Goal: Task Accomplishment & Management: Manage account settings

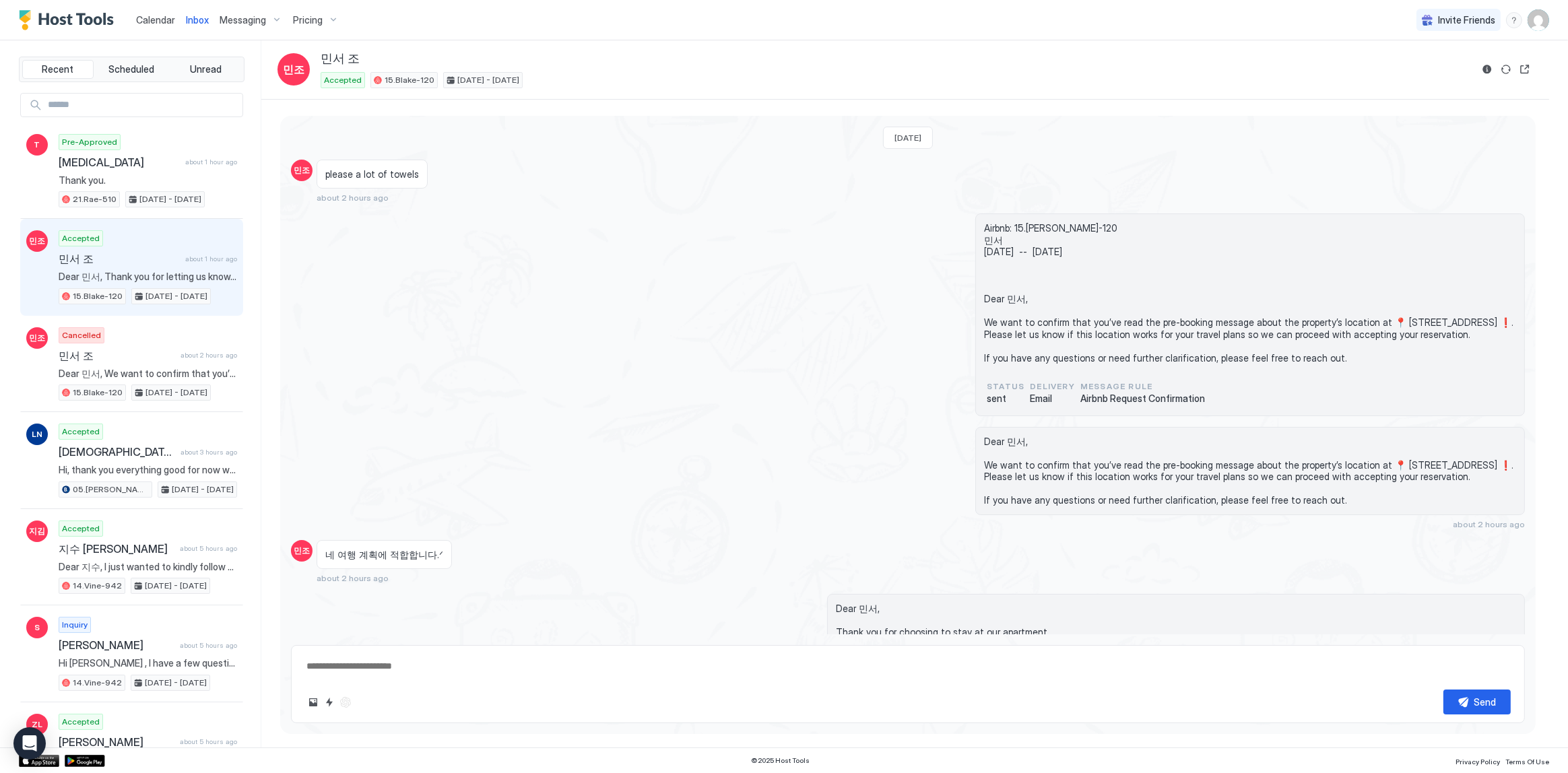
scroll to position [731, 0]
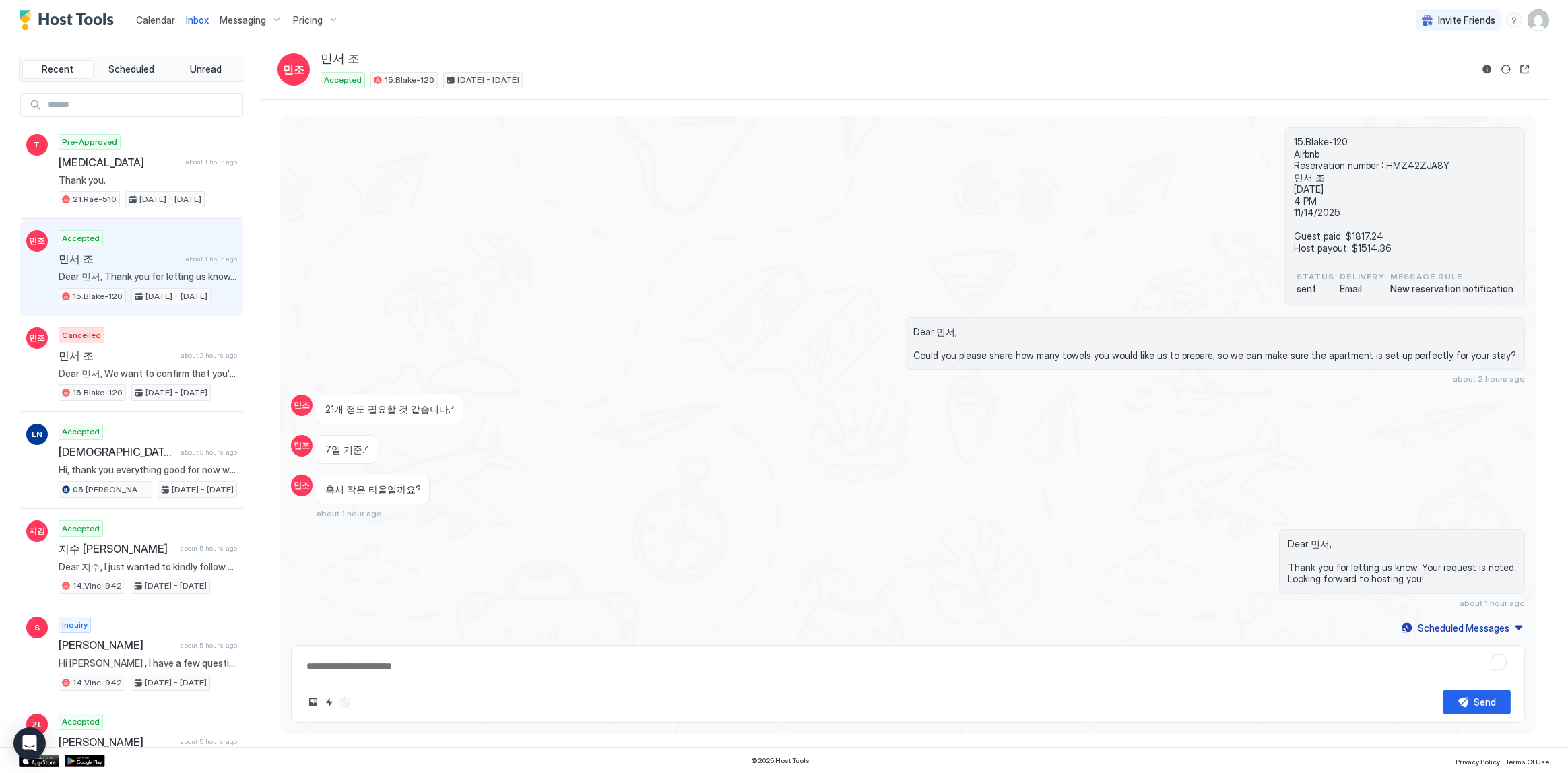
type textarea "*"
click at [680, 294] on div "15.Blake-120 Airbnb Reservation number : HMZ42ZJA8Y 민서 조 [DATE] 4 PM 11/14/2025…" at bounding box center [908, 216] width 1234 height 179
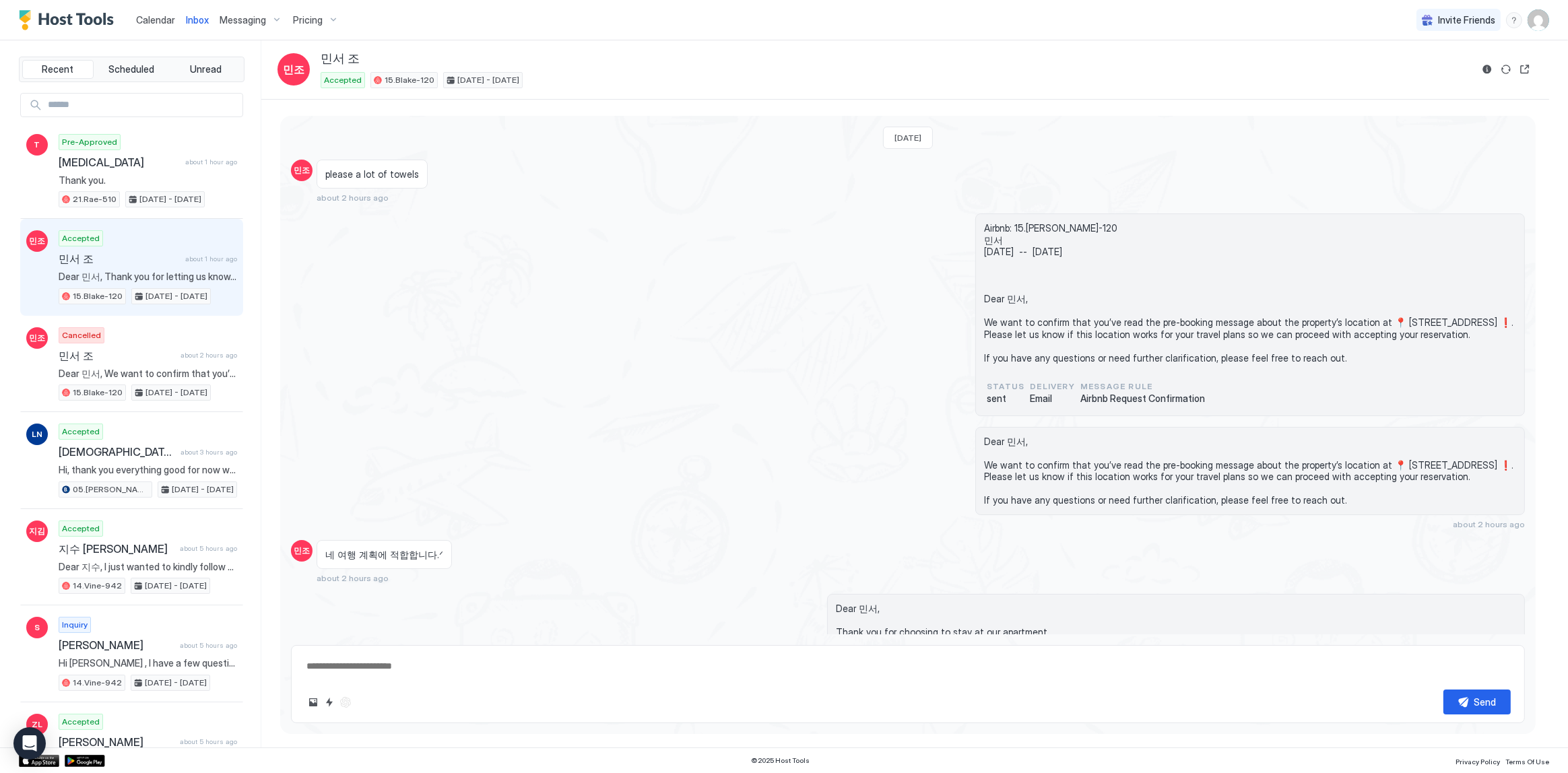
scroll to position [731, 0]
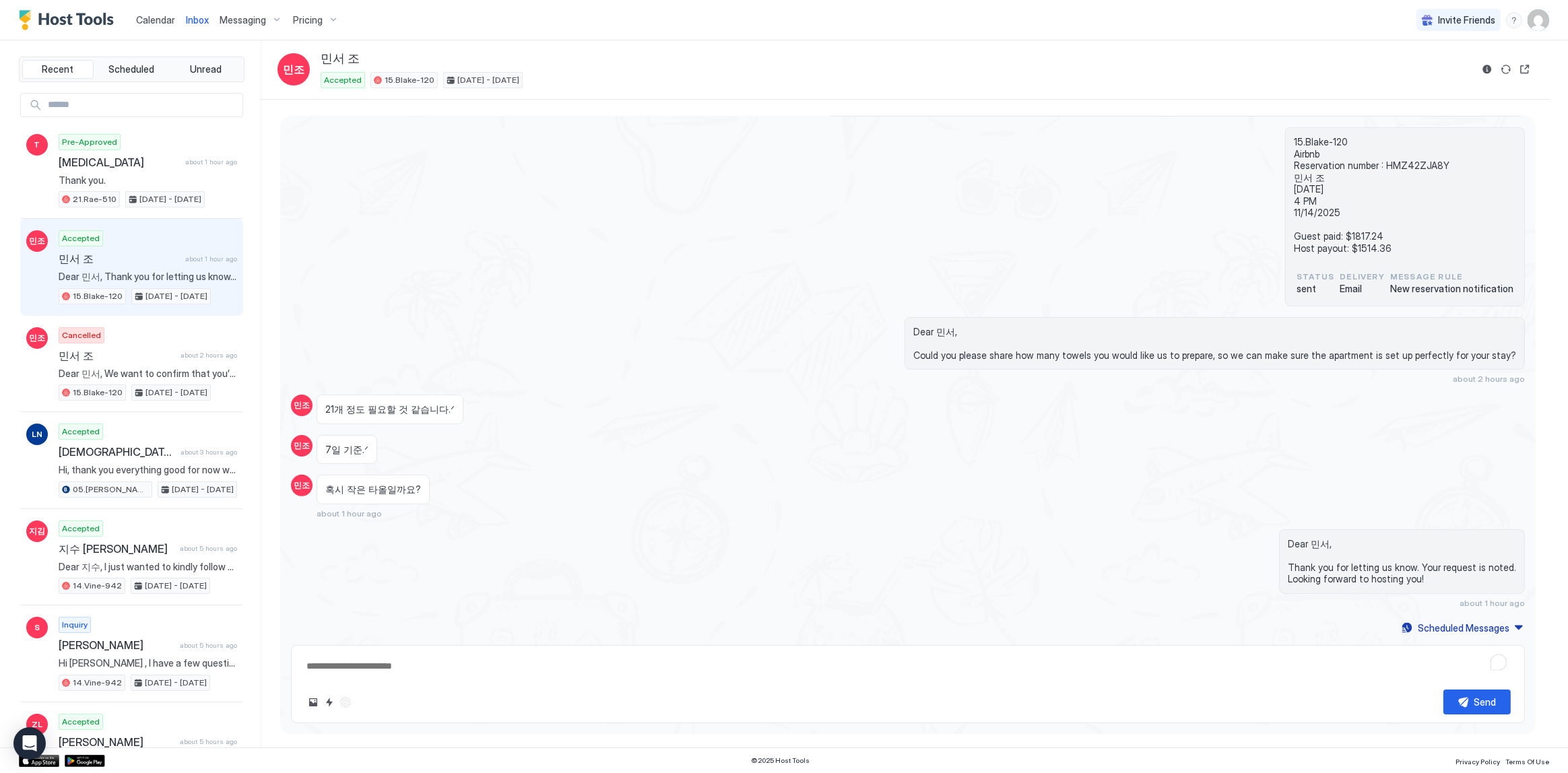
type textarea "*"
click at [510, 169] on div "15.Blake-120 Airbnb Reservation number : HMZ42ZJA8Y 민서 조 11/07/2025 4 PM 11/14/…" at bounding box center [908, 216] width 1234 height 179
click at [615, 178] on div "15.Blake-120 Airbnb Reservation number : HMZ42ZJA8Y 민서 조 11/07/2025 4 PM 11/14/…" at bounding box center [908, 216] width 1234 height 179
click at [1074, 436] on div "7일 기준.ᐟ" at bounding box center [748, 450] width 864 height 30
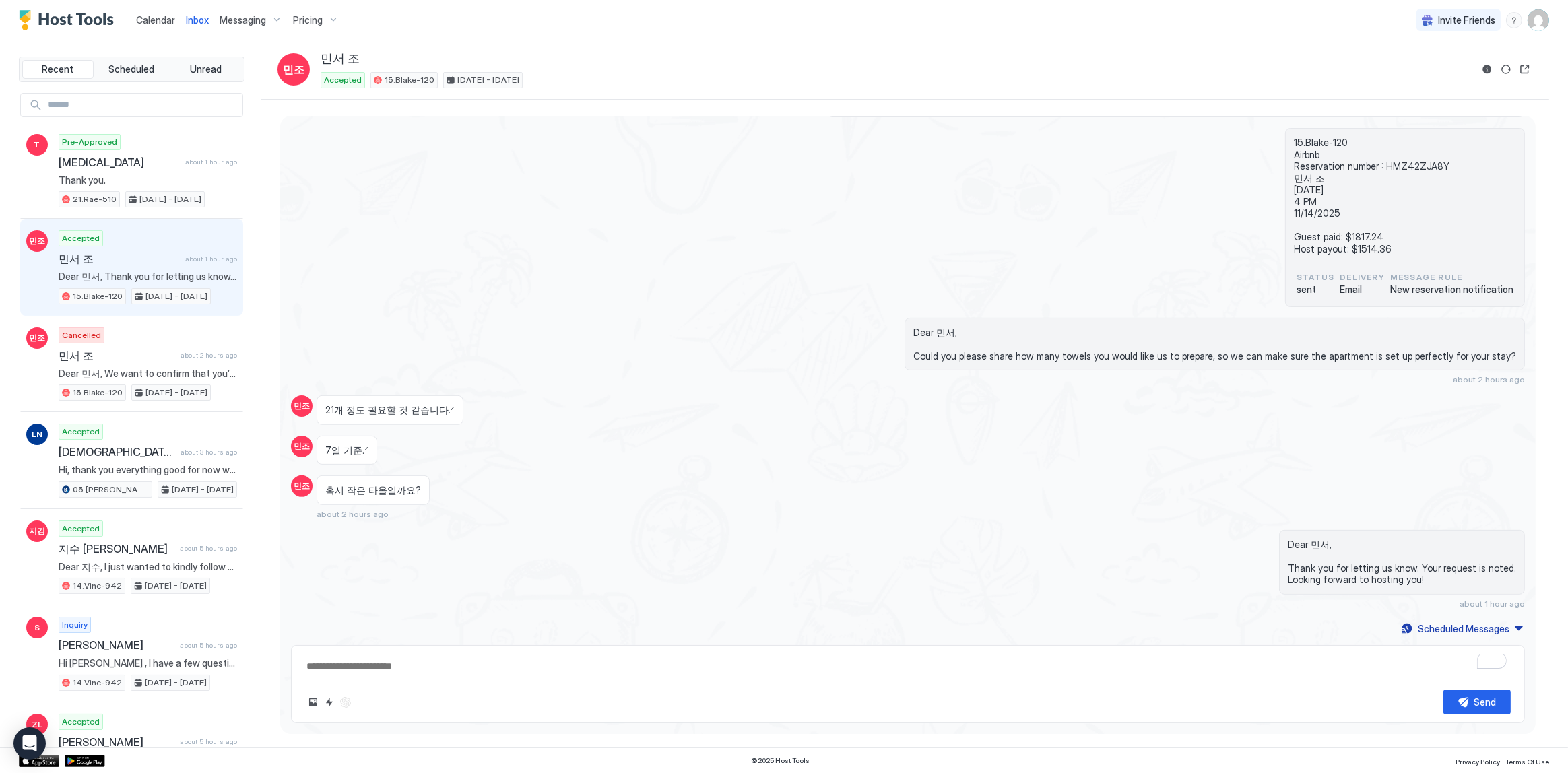
click at [924, 293] on div "15.Blake-120 Airbnb Reservation number : HMZ42ZJA8Y 민서 조 11/07/2025 4 PM 11/14/…" at bounding box center [908, 217] width 1234 height 179
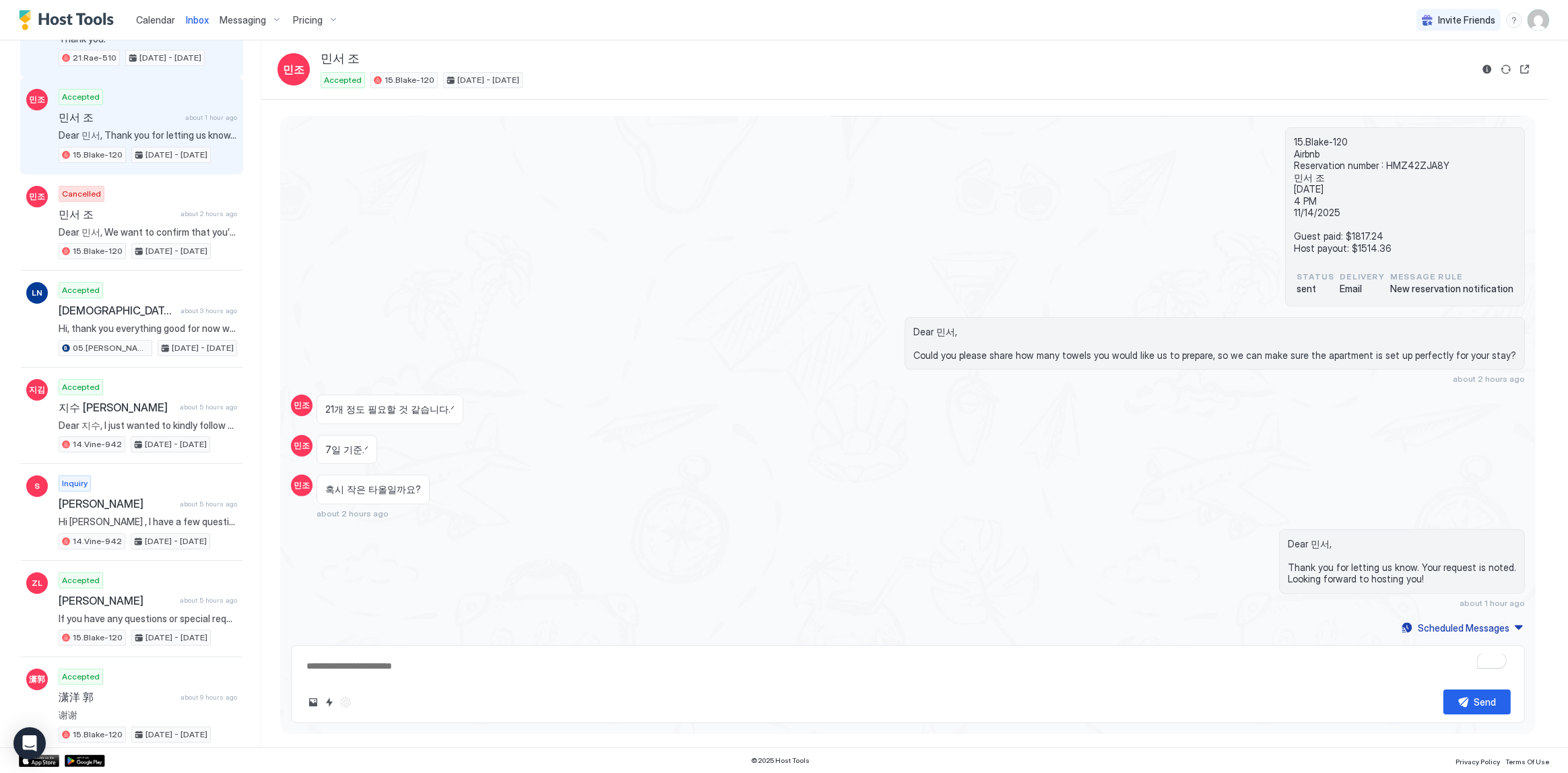
scroll to position [61, 0]
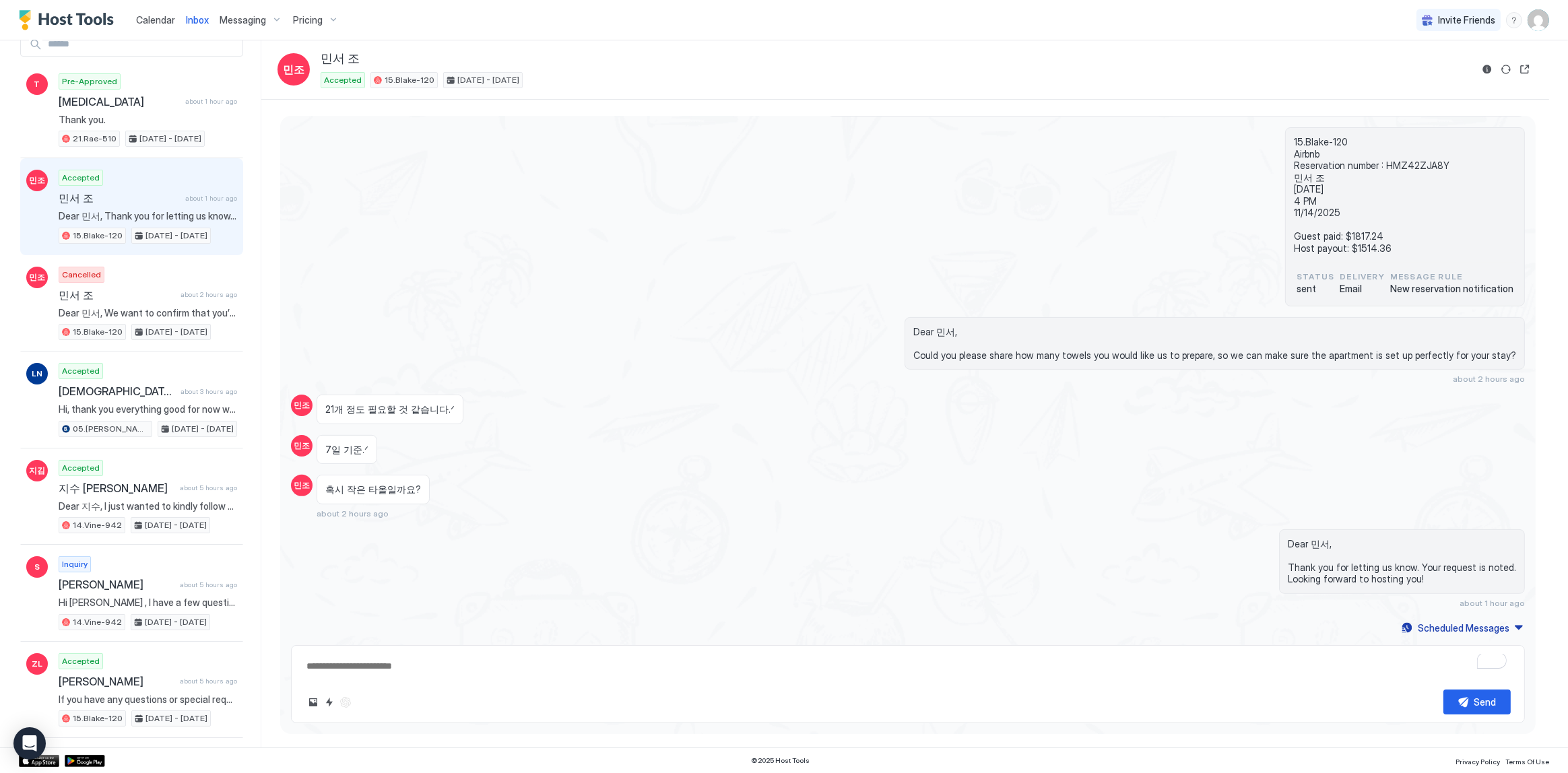
click at [156, 36] on button "Calendar" at bounding box center [155, 19] width 50 height 40
click at [156, 26] on link "Calendar" at bounding box center [156, 19] width 39 height 14
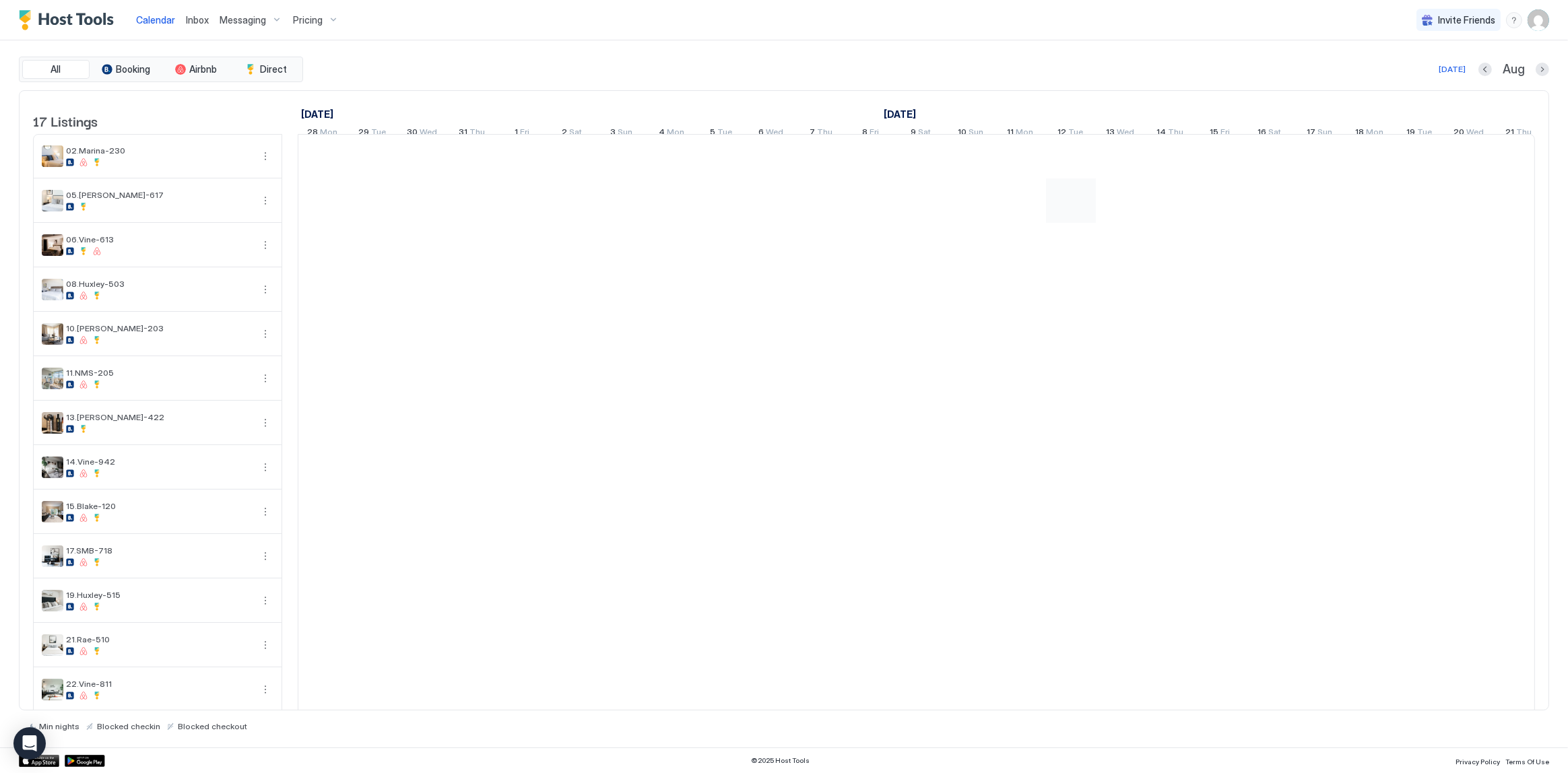
scroll to position [0, 748]
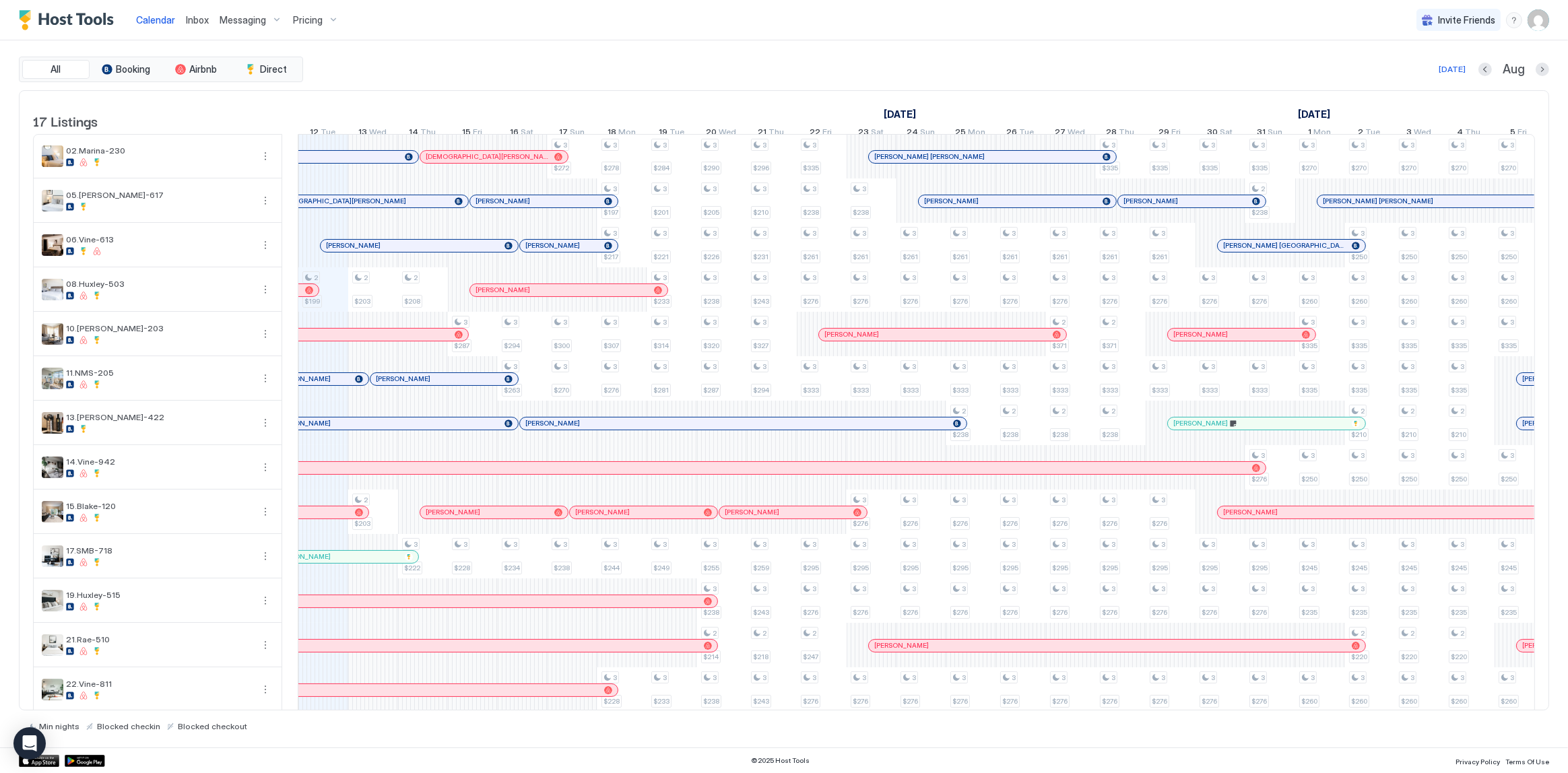
click at [407, 251] on div at bounding box center [409, 246] width 11 height 11
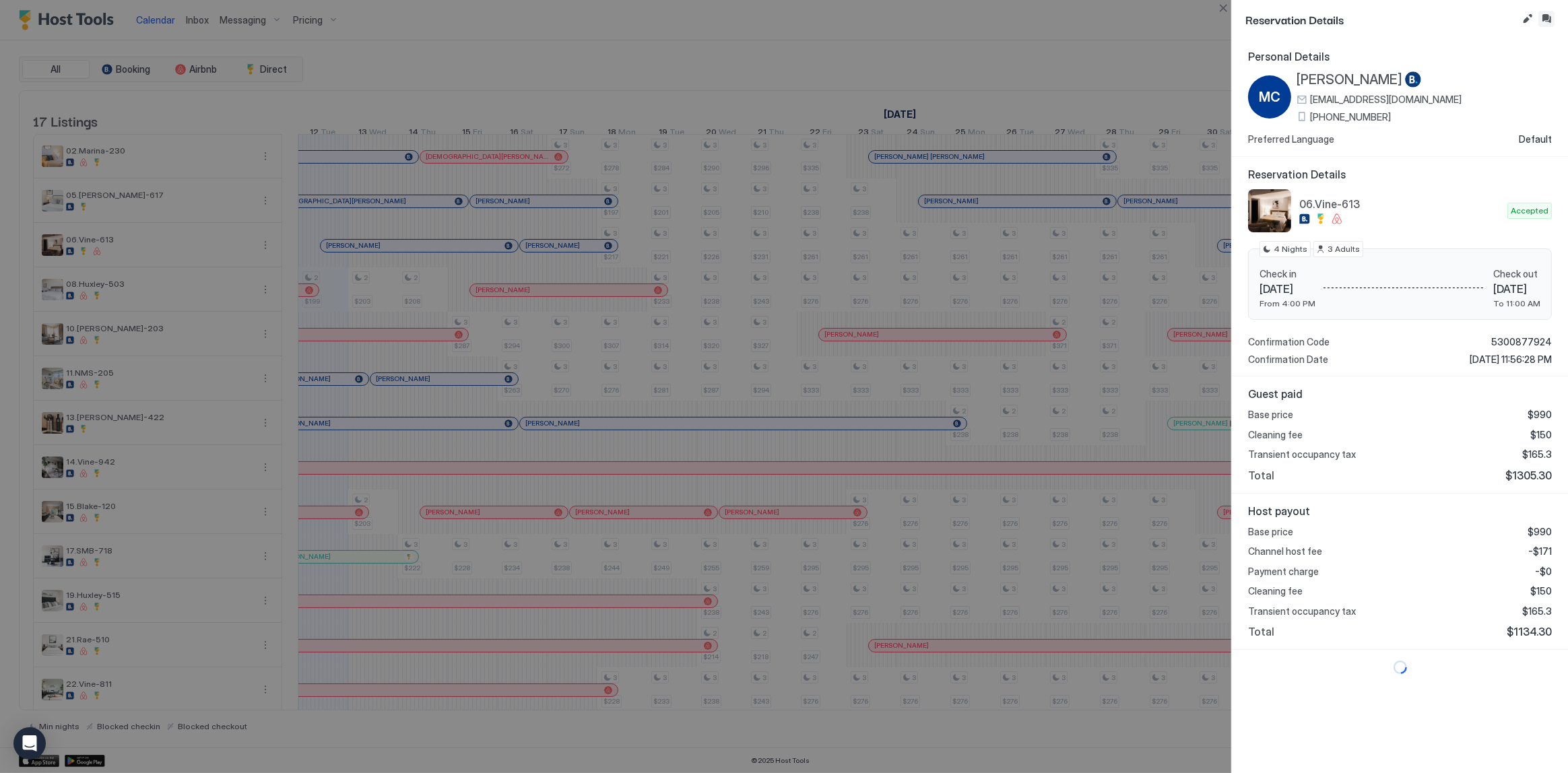
click at [1548, 19] on button "Inbox" at bounding box center [1546, 19] width 16 height 16
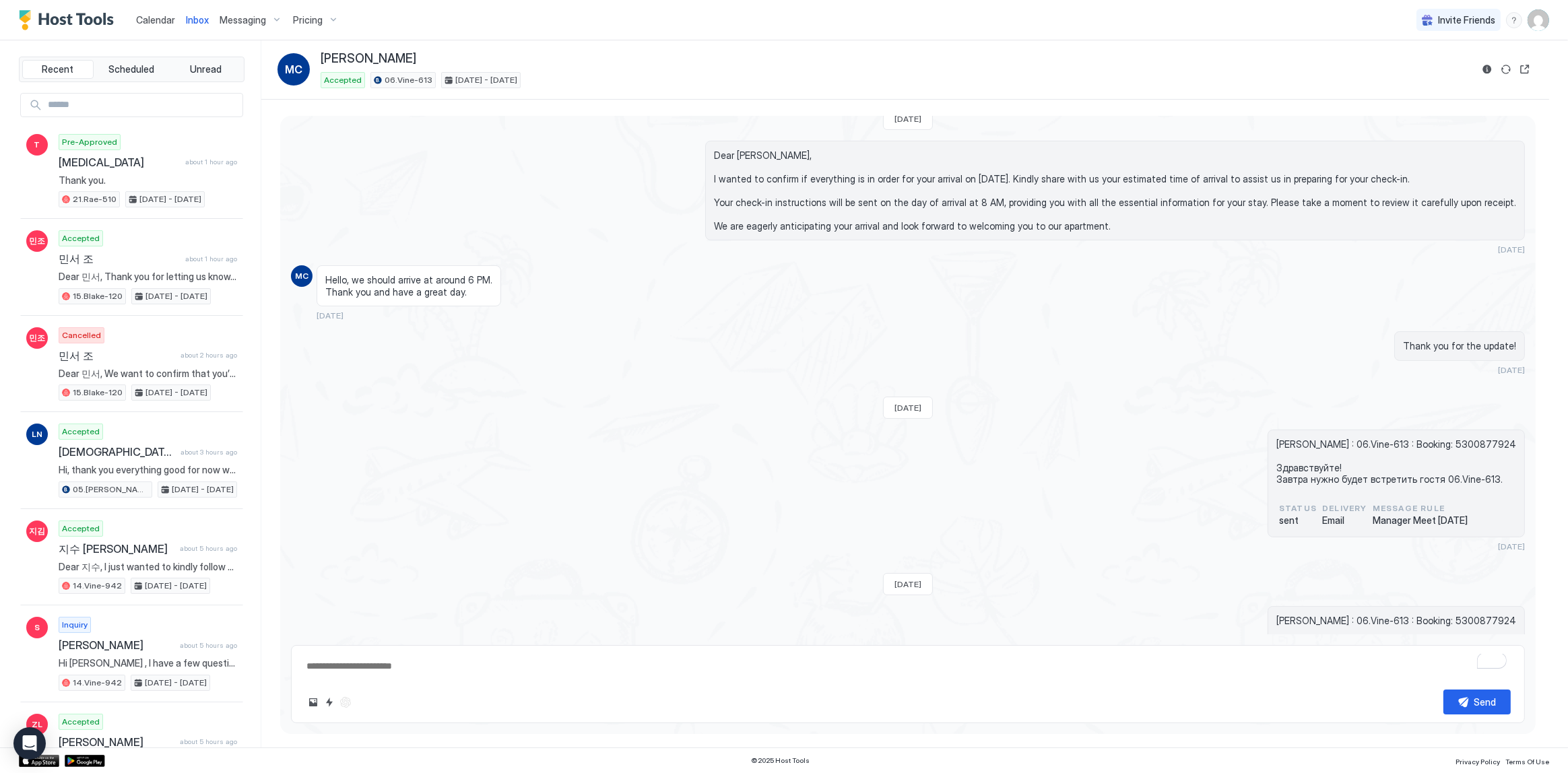
scroll to position [540, 0]
type textarea "*"
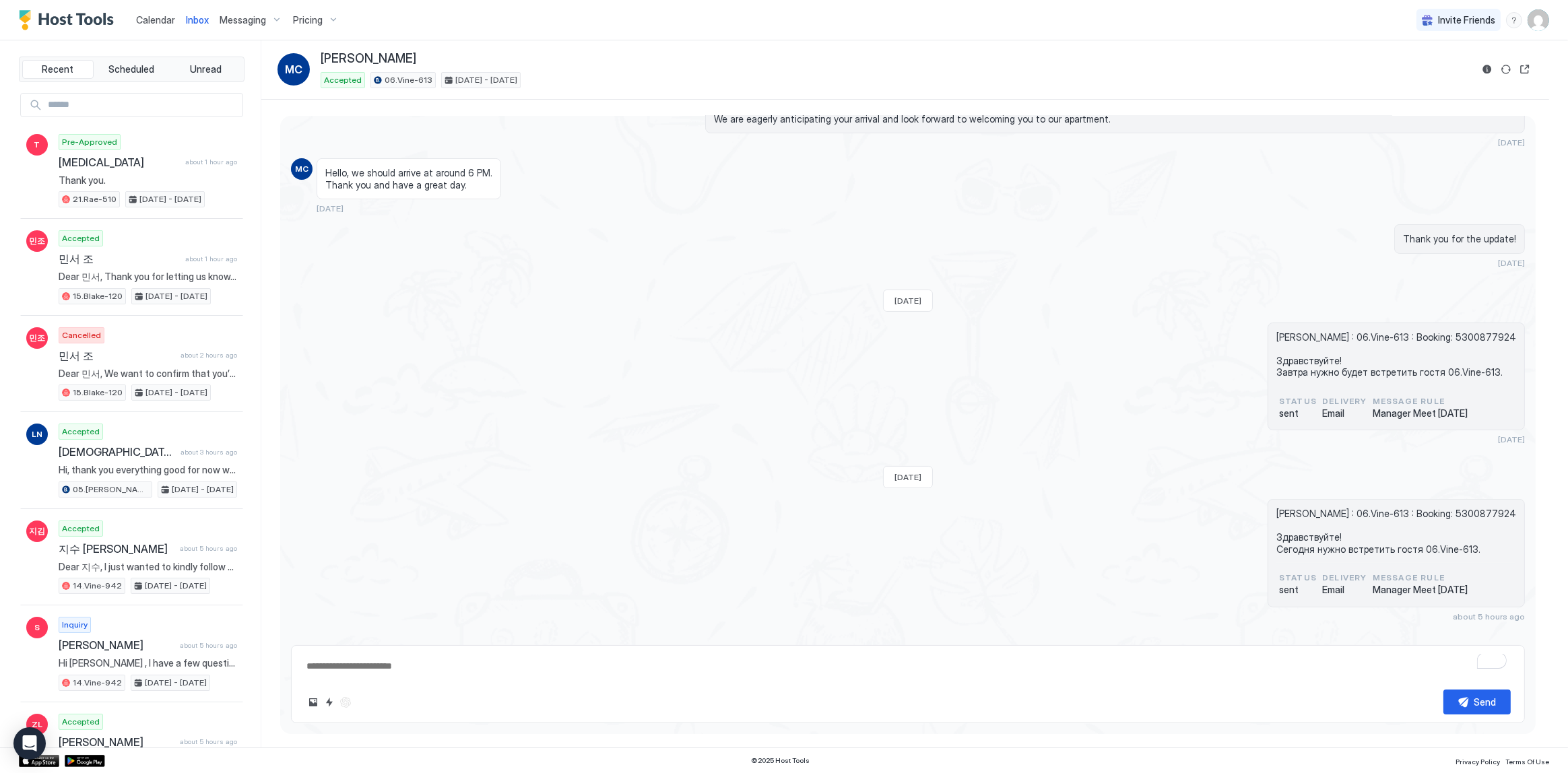
scroll to position [662, 0]
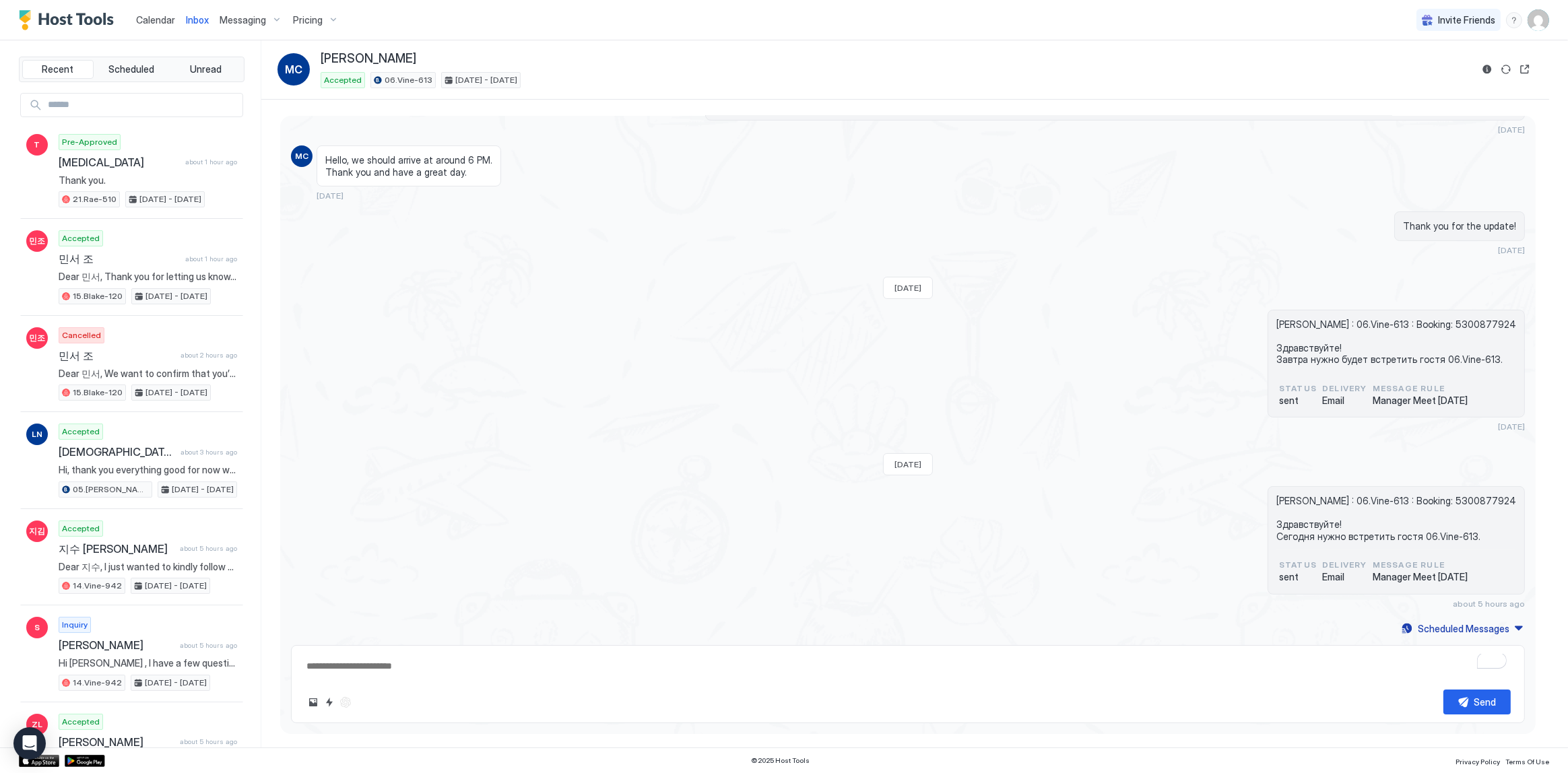
click at [965, 412] on div "Michal Chaloupka : 06.Vine-613 : Booking: 5300877924 Здравствуйте! Завтра нужно…" at bounding box center [908, 371] width 1234 height 123
click at [964, 359] on div "Michal Chaloupka : 06.Vine-613 : Booking: 5300877924 Здравствуйте! Завтра нужно…" at bounding box center [908, 371] width 1234 height 123
click at [156, 5] on button "Calendar" at bounding box center [155, 19] width 50 height 40
click at [158, 12] on div "Calendar" at bounding box center [155, 19] width 50 height 25
click at [158, 14] on span "Calendar" at bounding box center [156, 20] width 39 height 12
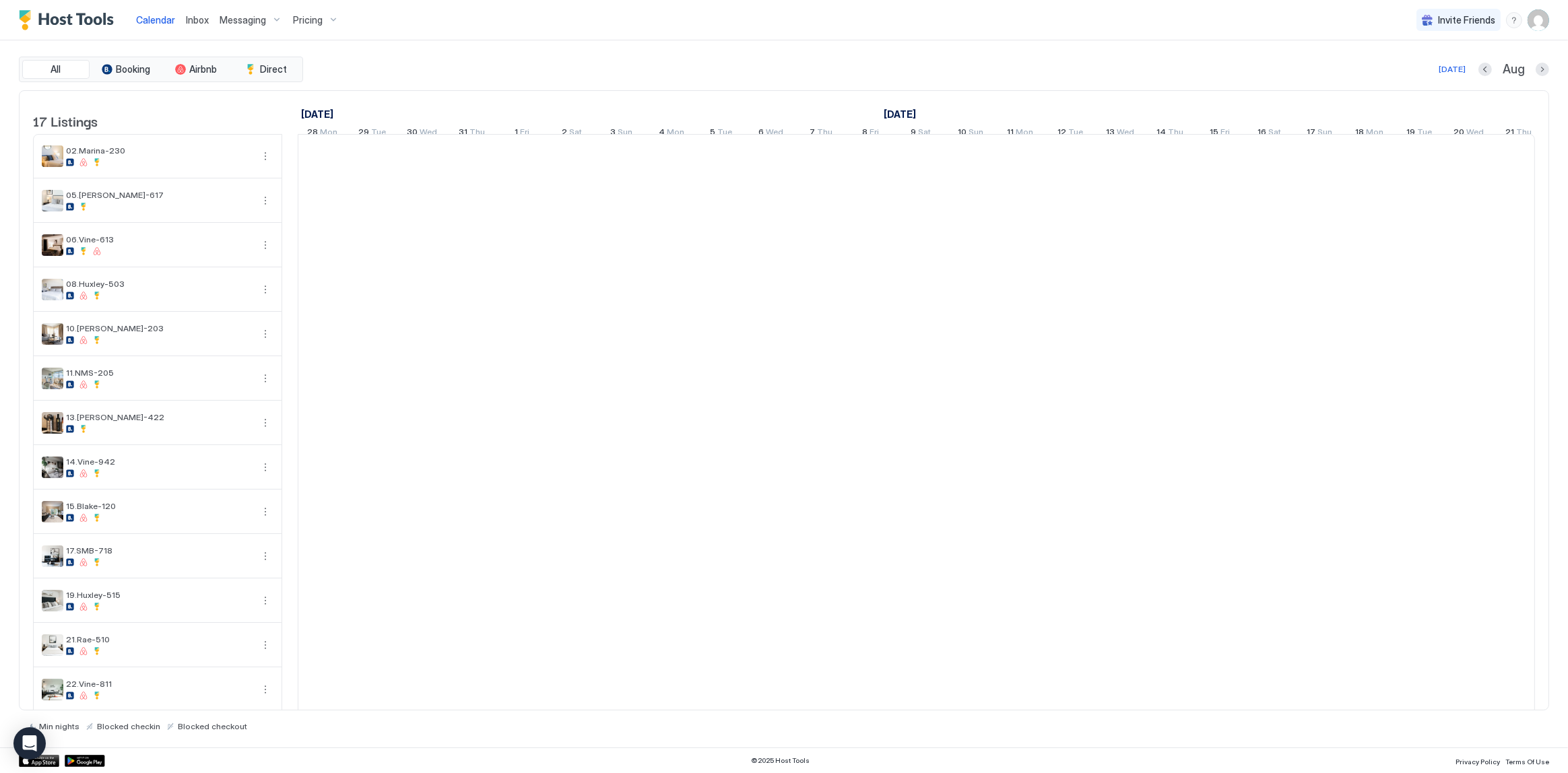
scroll to position [0, 748]
click at [537, 87] on div "All Booking Airbnb Direct [DATE] [DATE] Listings [DATE] [DATE] [DATE] 28 Mon 29…" at bounding box center [784, 394] width 1531 height 675
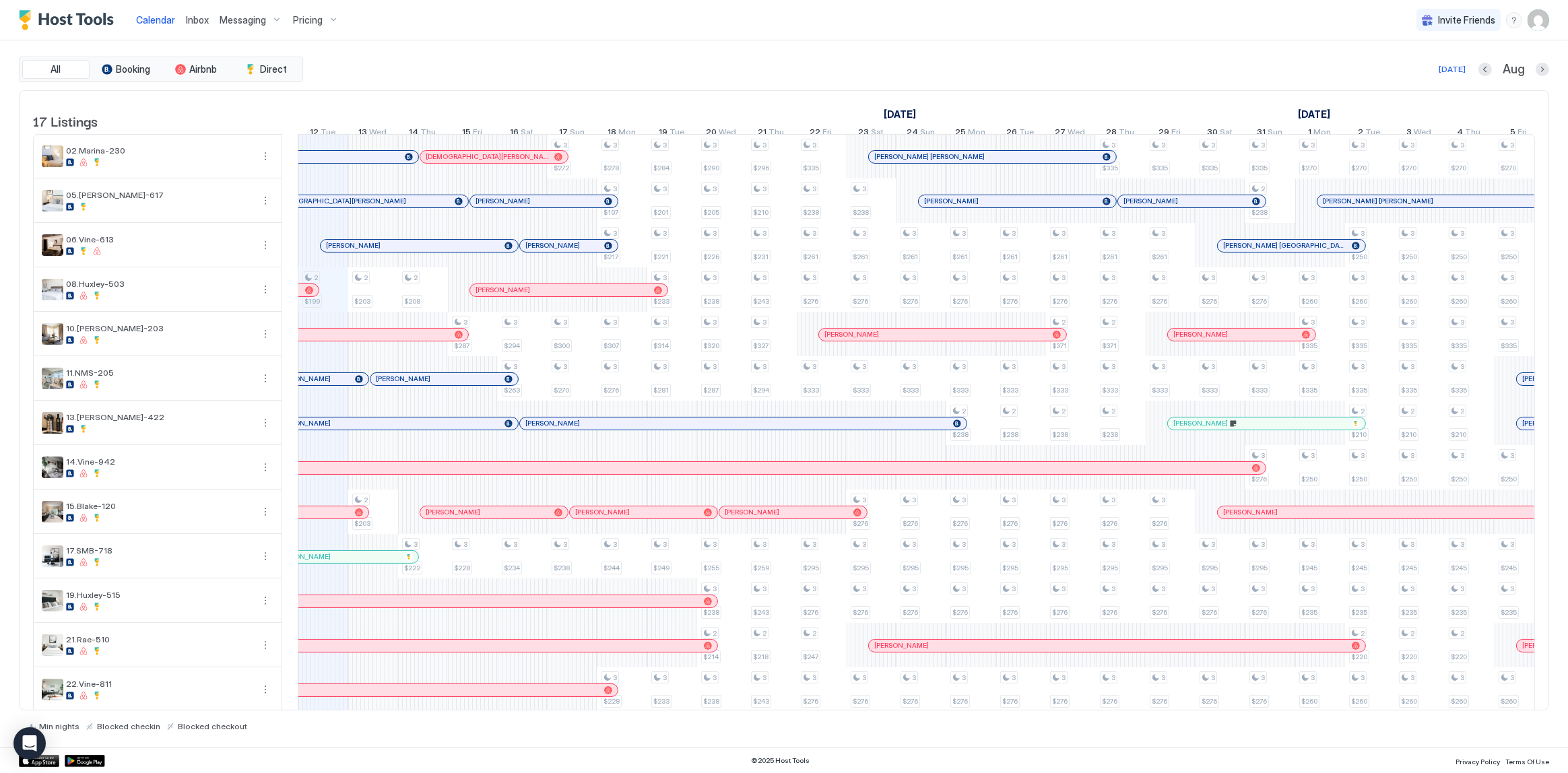
click at [595, 94] on div "July 2025 August 2025 September 2025 28 Mon 29 Tue 30 Wed 31 Thu 1 Fri 2 Sat 3 …" at bounding box center [169, 117] width 1237 height 53
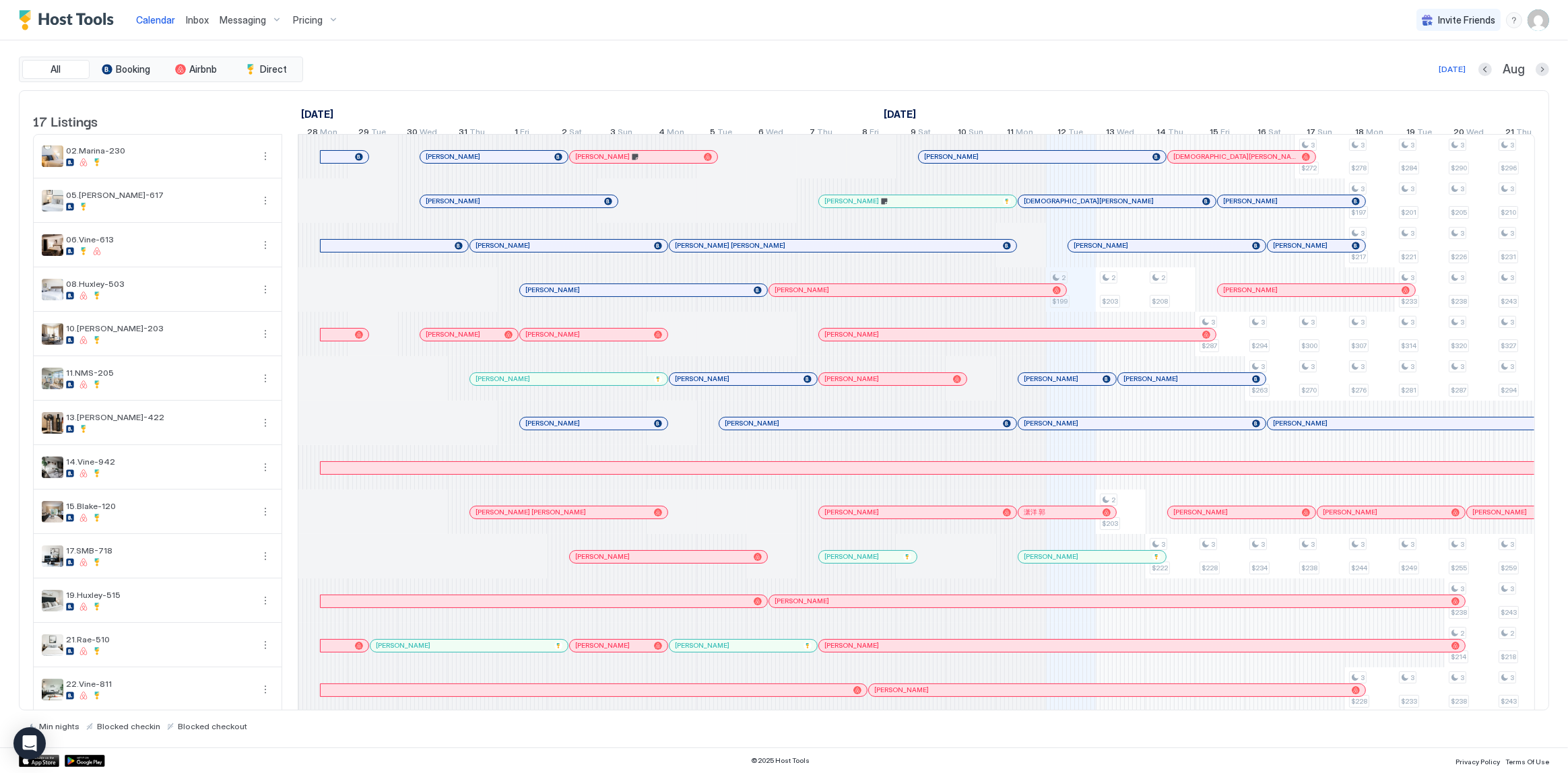
scroll to position [0, 748]
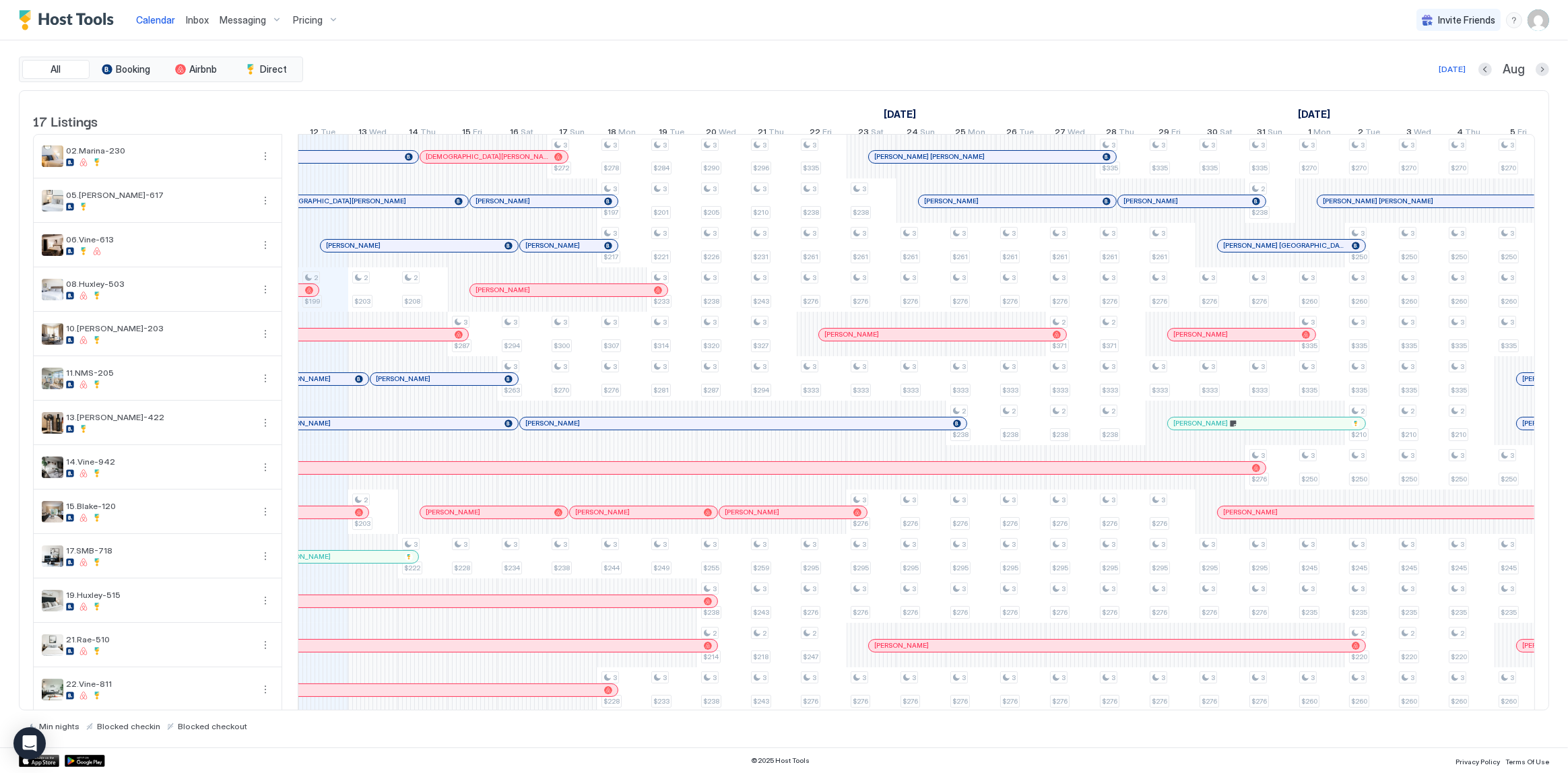
click at [436, 50] on div "All Booking Airbnb Direct Today Aug 17 Listings July 2025 August 2025 September…" at bounding box center [784, 394] width 1531 height 707
click at [198, 16] on span "Inbox" at bounding box center [197, 20] width 23 height 12
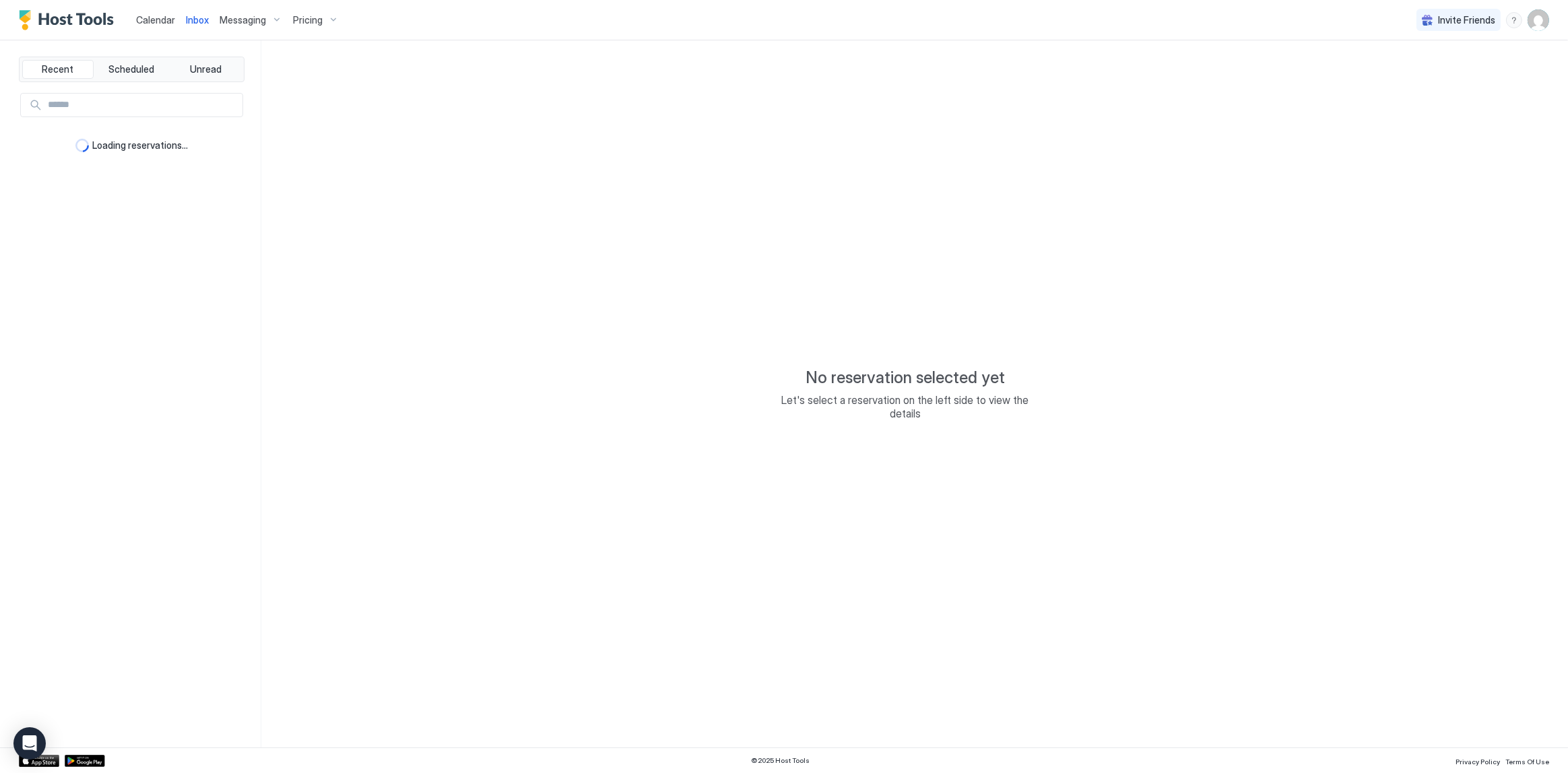
click at [198, 16] on span "Inbox" at bounding box center [197, 20] width 23 height 12
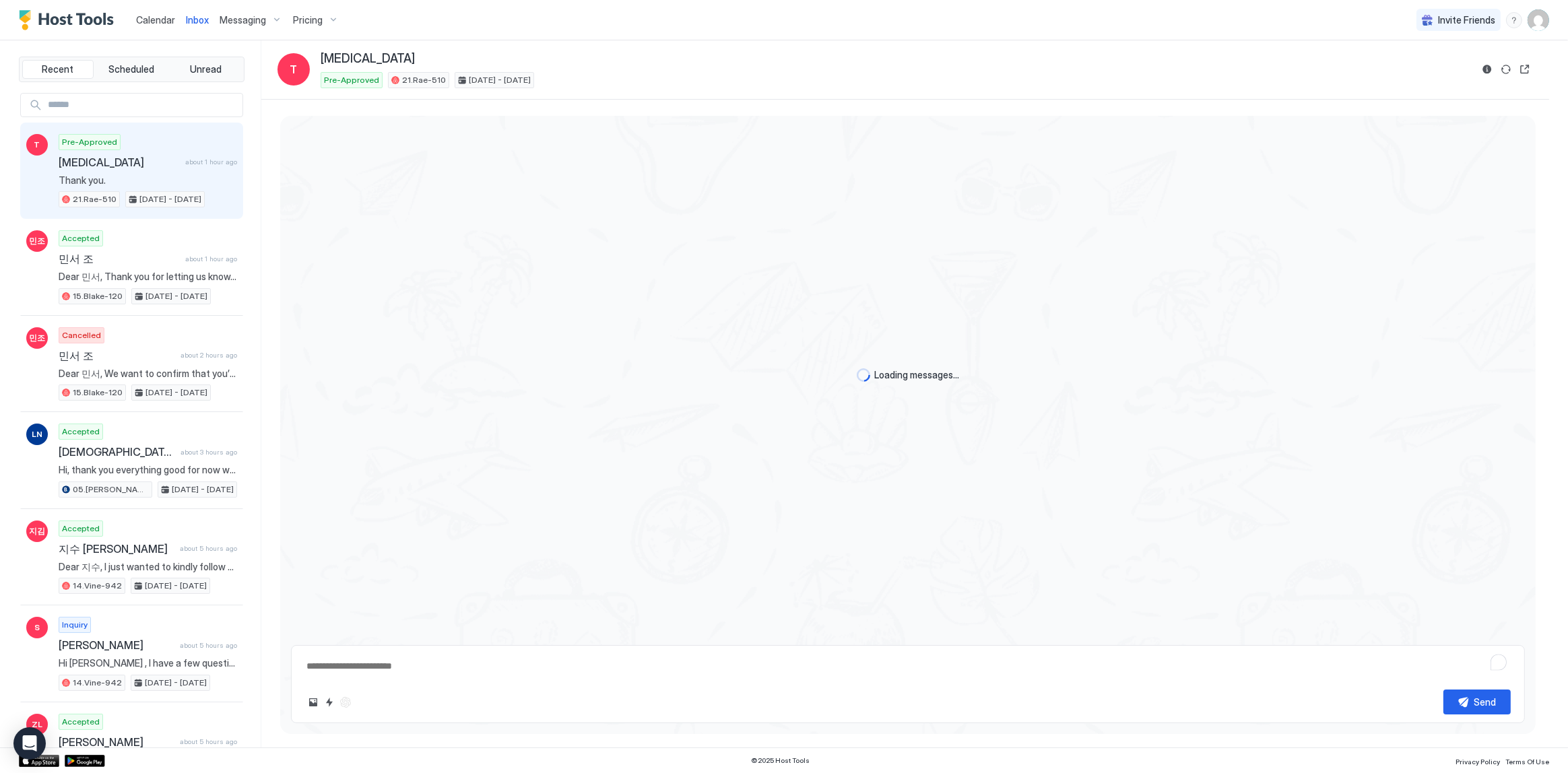
click at [162, 19] on span "Calendar" at bounding box center [156, 20] width 39 height 12
type textarea "*"
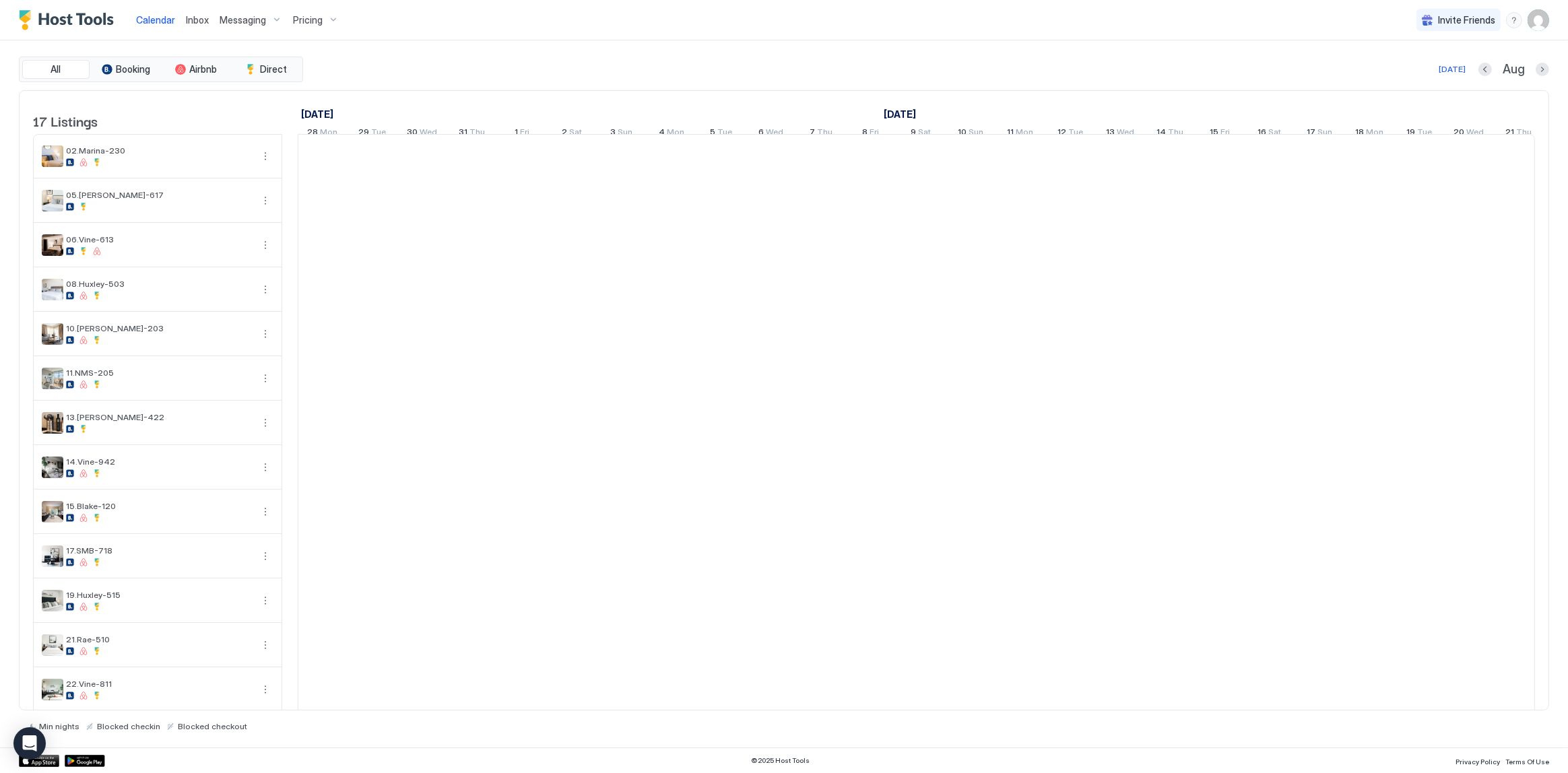
scroll to position [0, 748]
drag, startPoint x: 162, startPoint y: 19, endPoint x: 248, endPoint y: 36, distance: 87.7
click at [164, 21] on span "Calendar" at bounding box center [156, 20] width 39 height 12
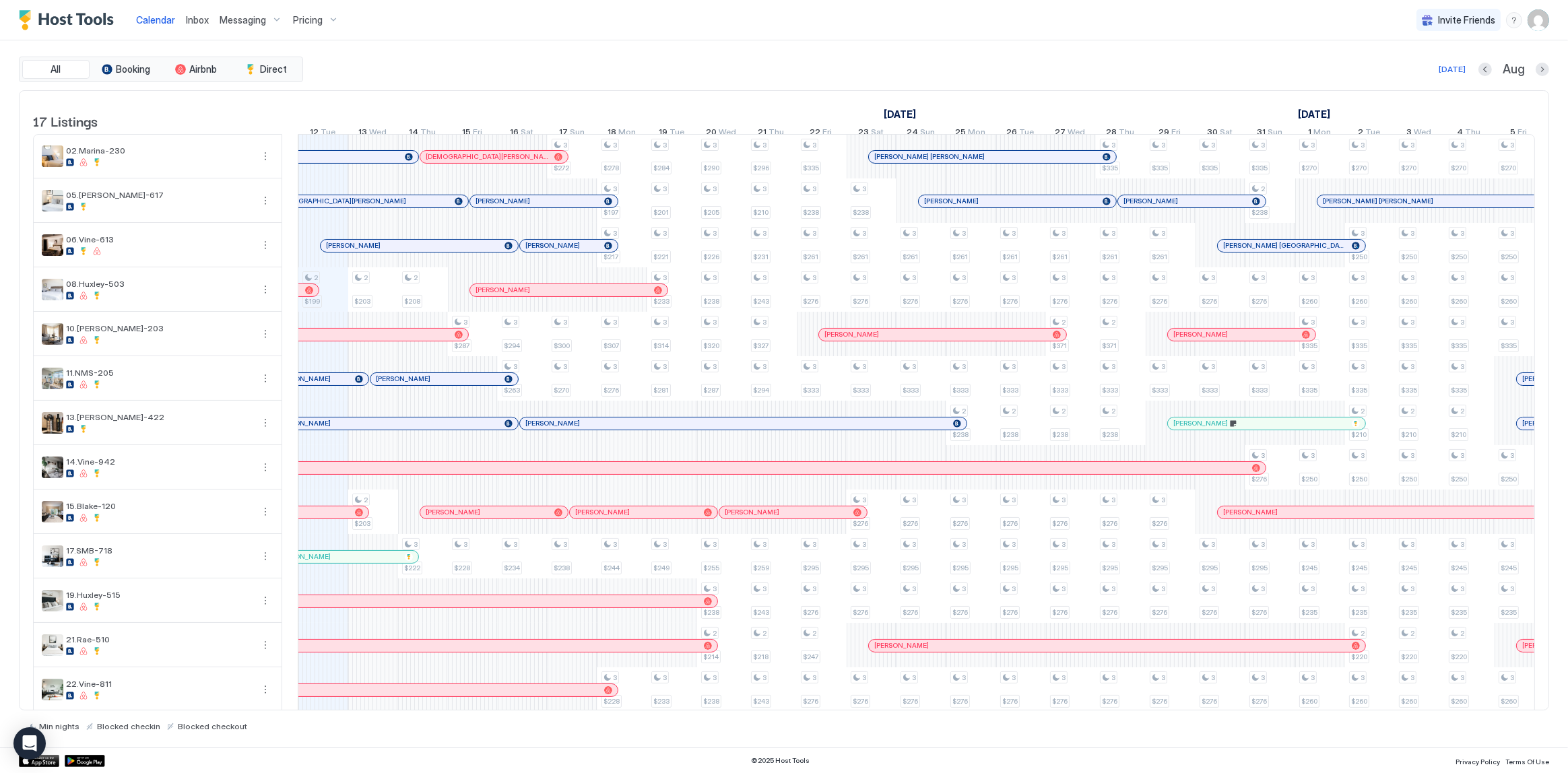
click at [900, 27] on div "Calendar Inbox Messaging Pricing Invite Friends SG" at bounding box center [784, 20] width 1568 height 41
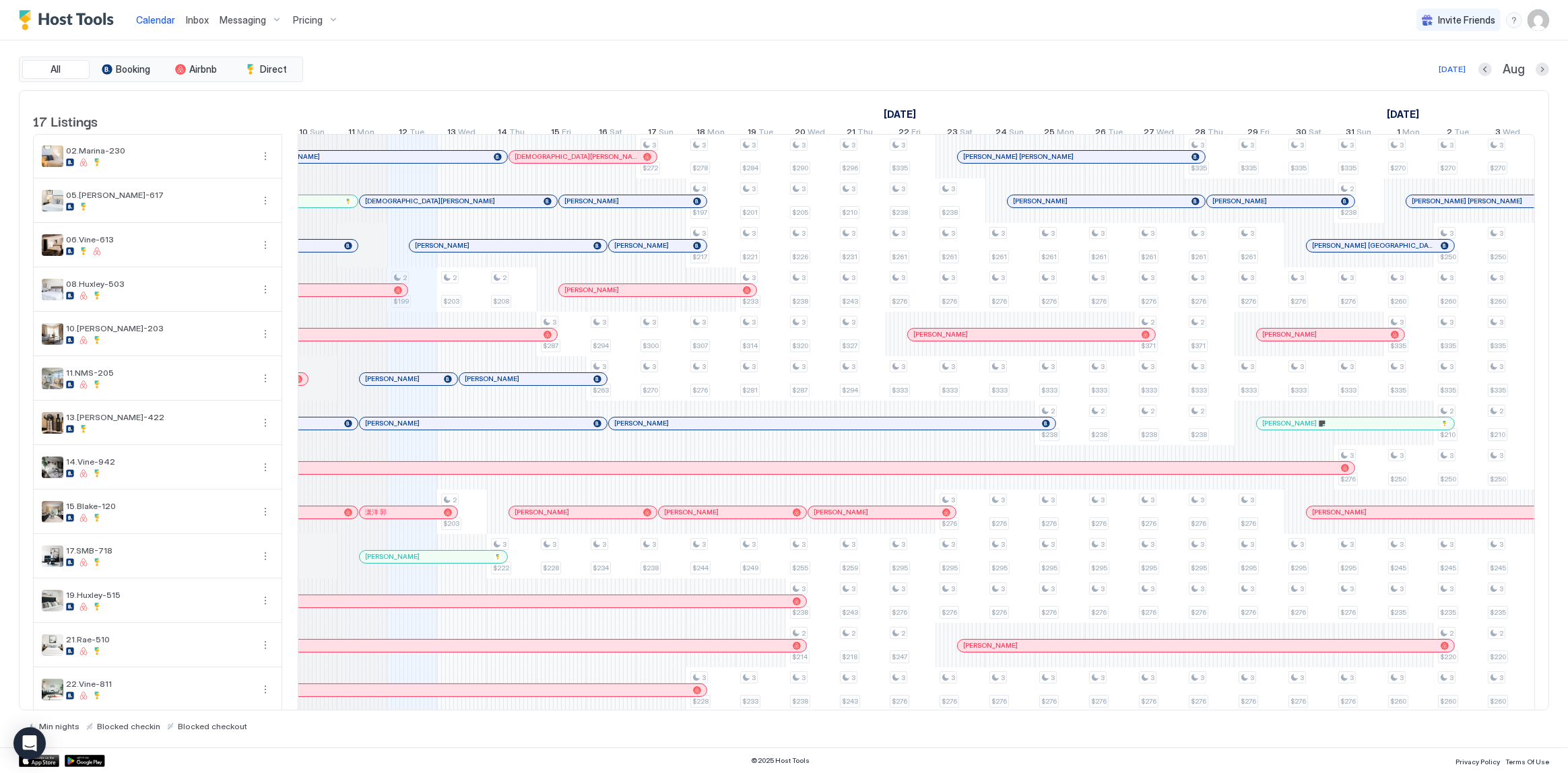
scroll to position [0, 503]
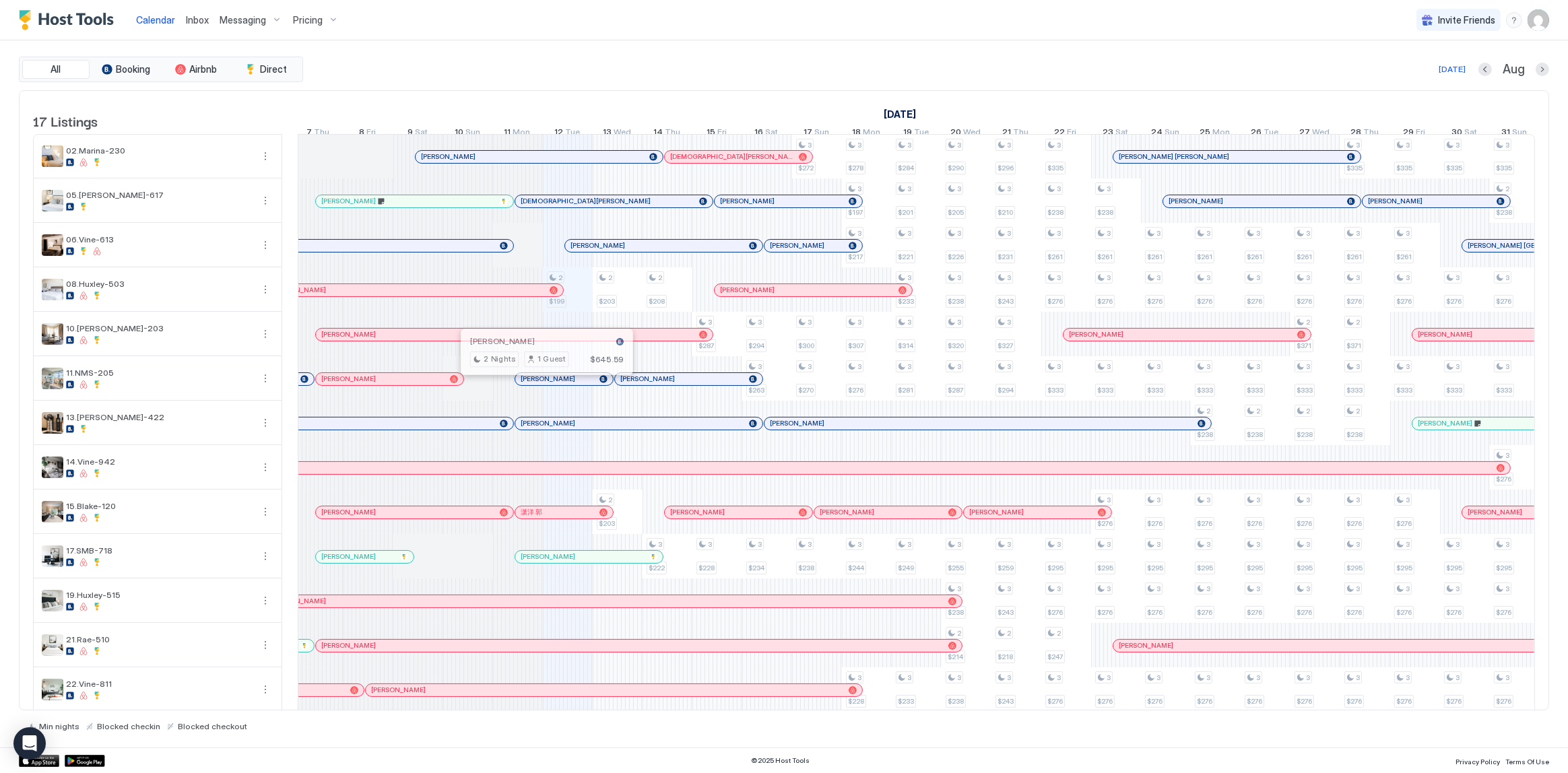
click at [542, 385] on div at bounding box center [542, 379] width 11 height 11
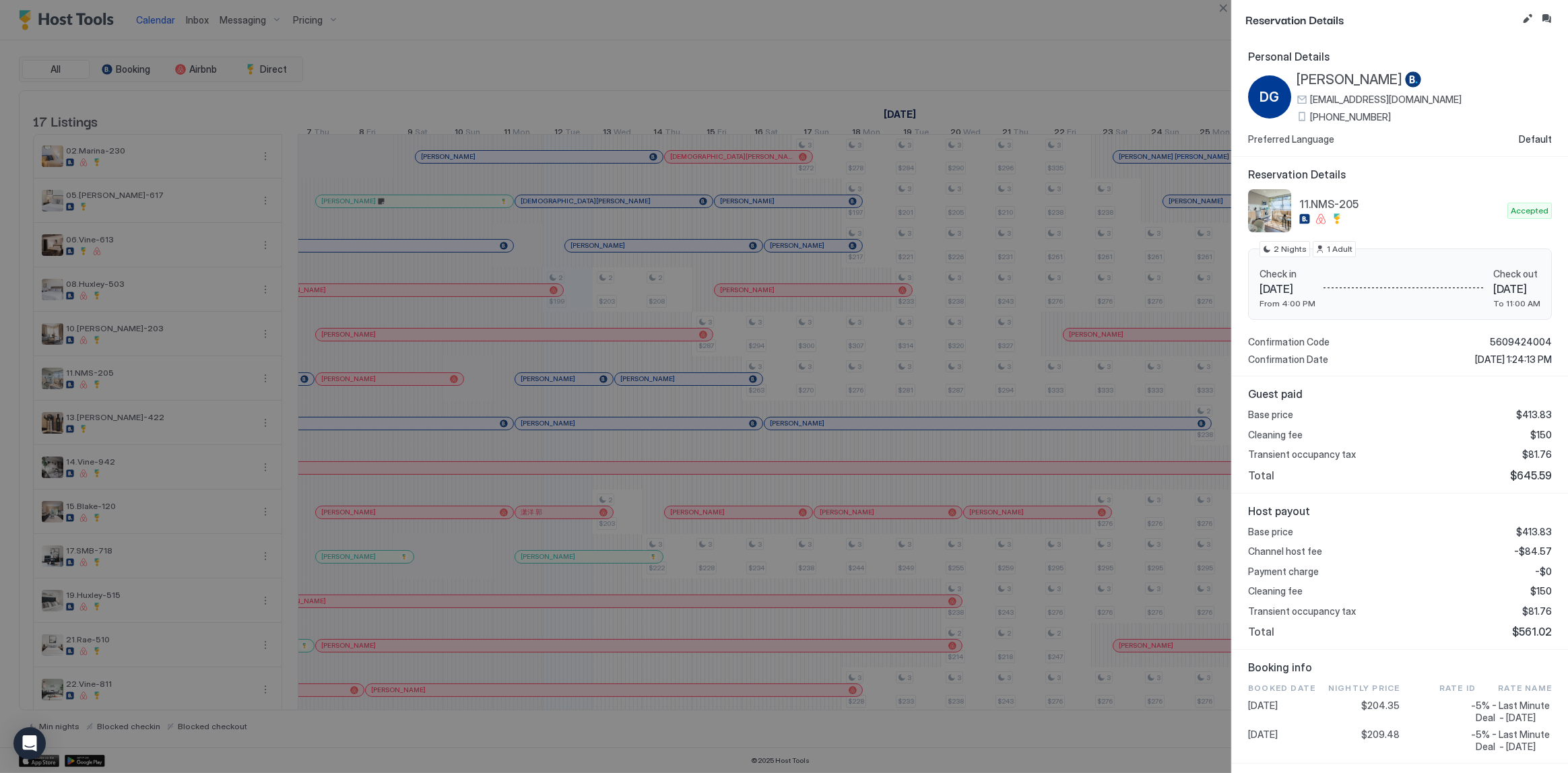
click at [1329, 209] on span "11.NMS-205" at bounding box center [1400, 204] width 203 height 14
drag, startPoint x: 1004, startPoint y: 233, endPoint x: 1070, endPoint y: 256, distance: 69.9
click at [1004, 233] on div at bounding box center [784, 386] width 1568 height 773
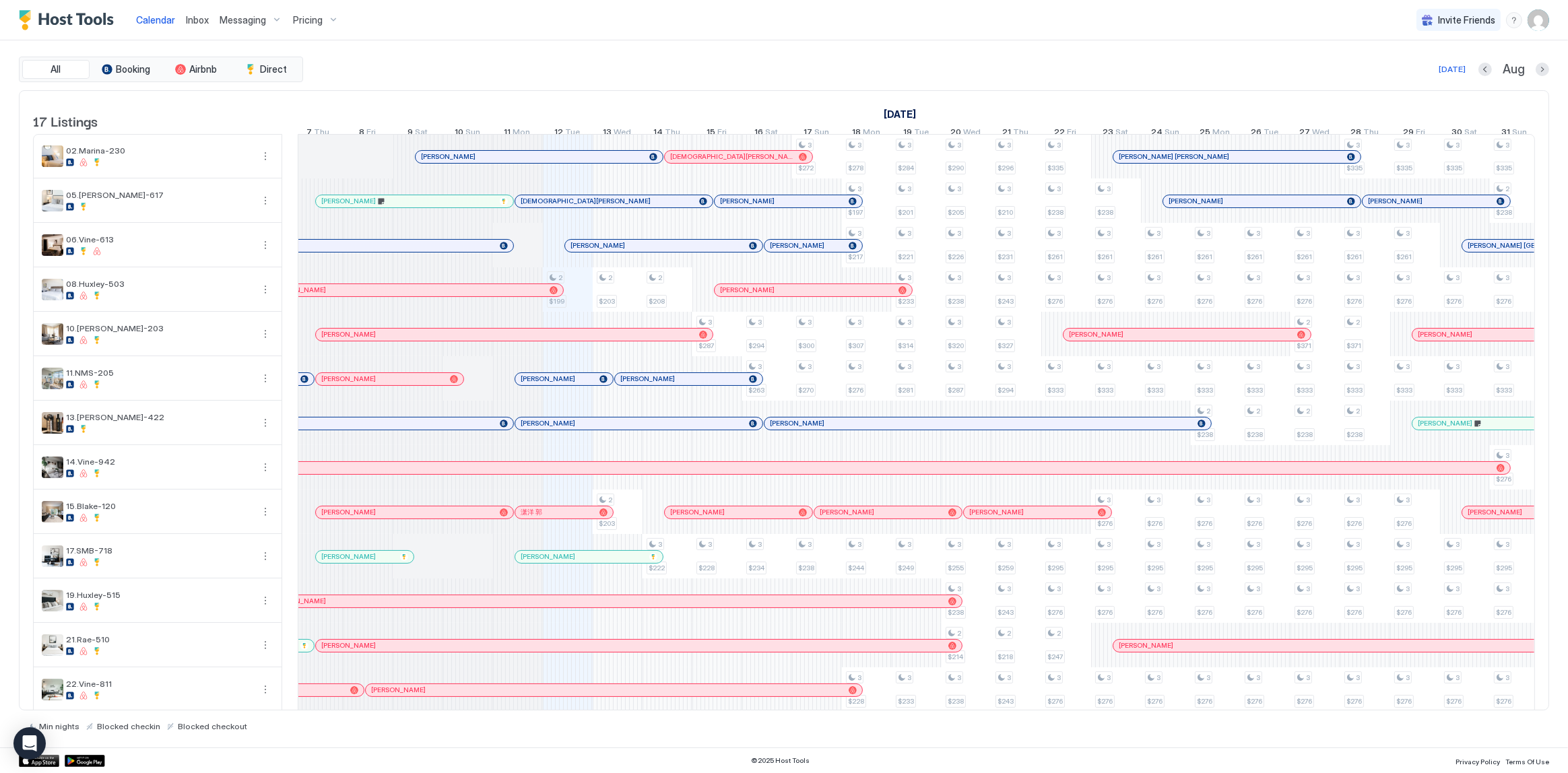
click at [845, 74] on div "Today Aug" at bounding box center [927, 69] width 1243 height 16
click at [205, 27] on link "Inbox" at bounding box center [197, 19] width 23 height 14
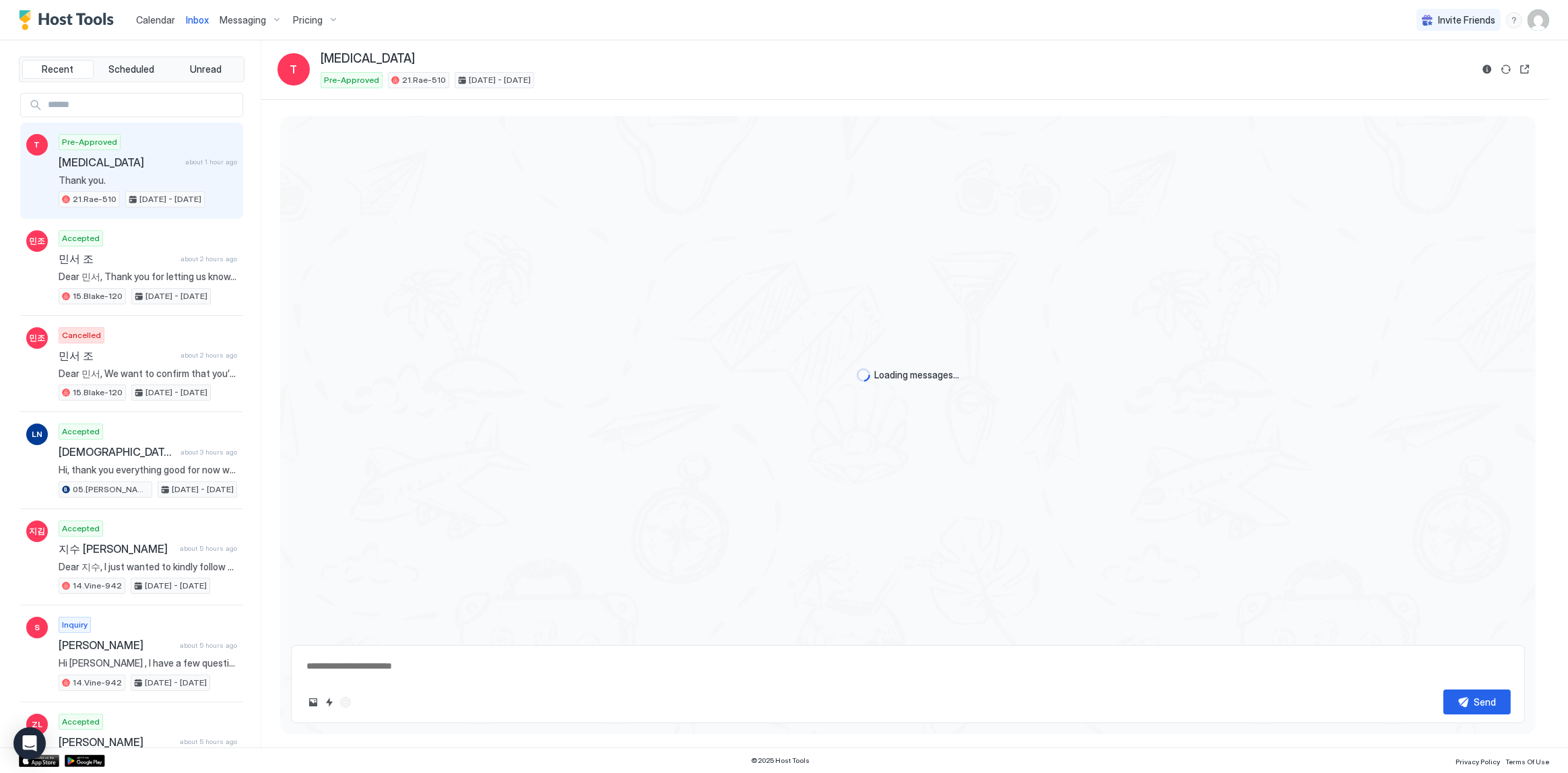
click at [464, 111] on div "Loading messages... Send" at bounding box center [904, 424] width 1287 height 648
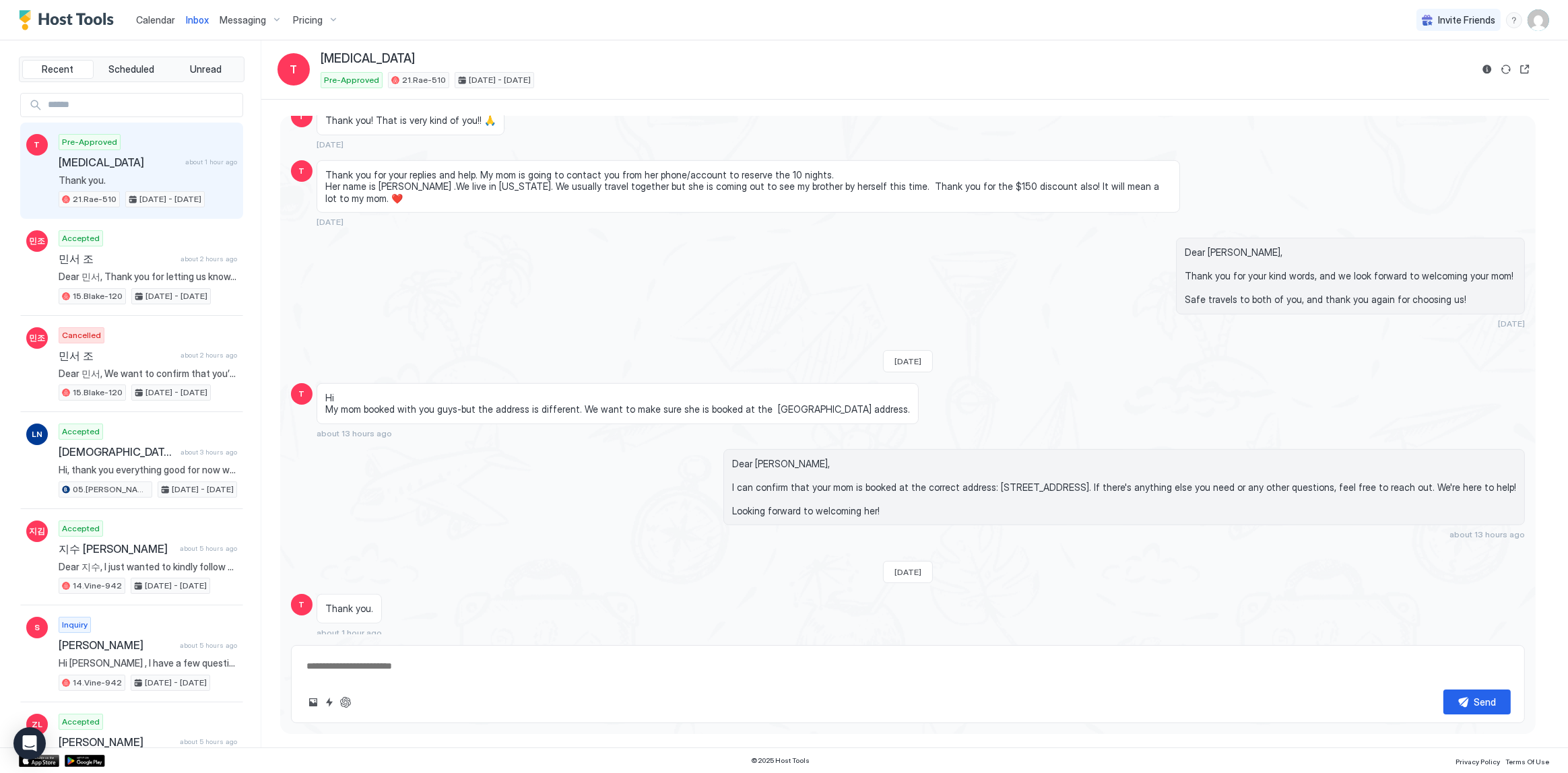
scroll to position [1029, 0]
type textarea "*"
click at [799, 212] on div "Thank you for your replies and help. My mom is going to contact you from her ph…" at bounding box center [748, 193] width 864 height 67
click at [715, 81] on div "Pre-Approved 21.Rae-510 [DATE] - [DATE]" at bounding box center [895, 80] width 1150 height 16
type textarea "*"
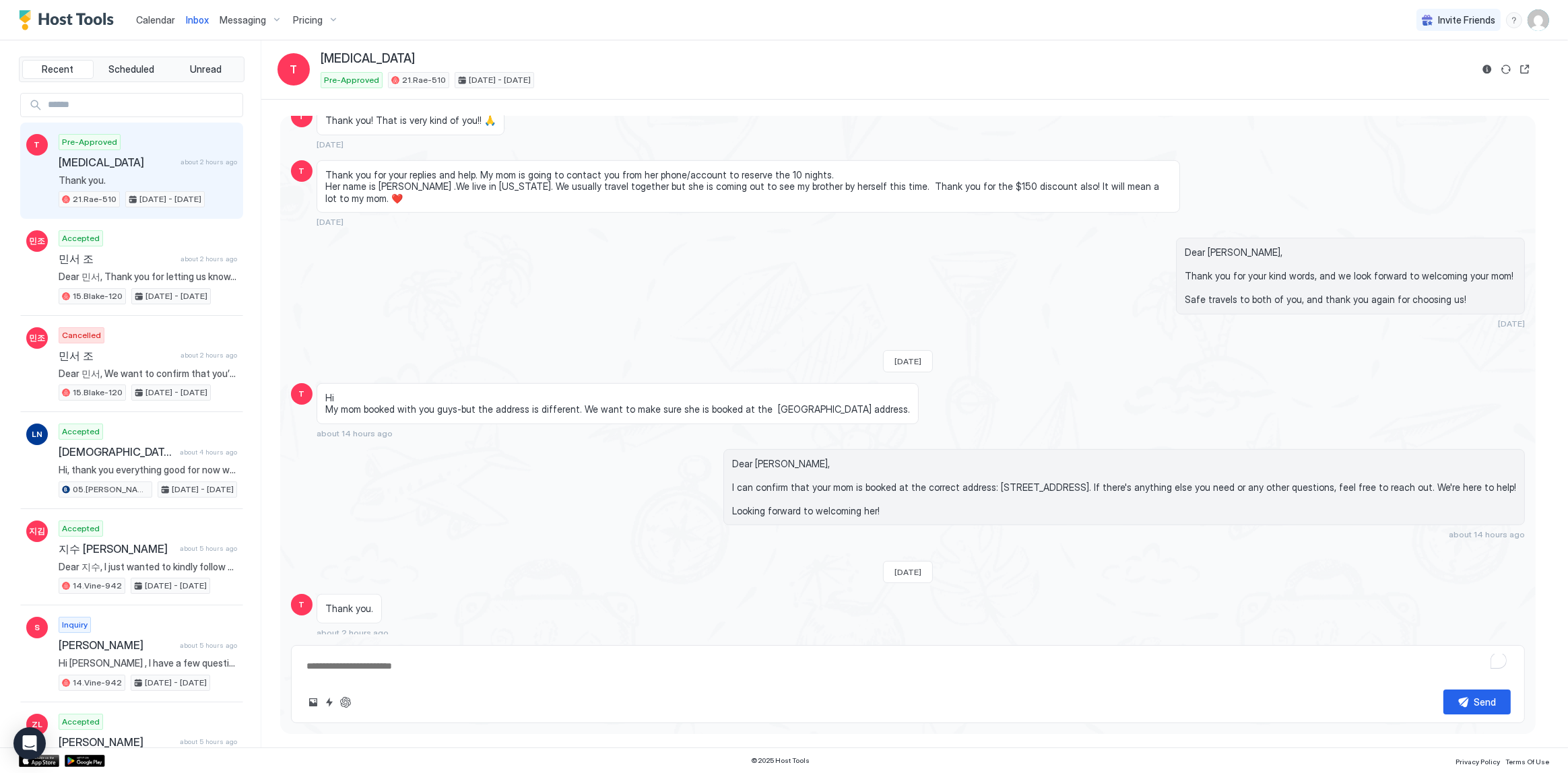
scroll to position [1029, 0]
click at [147, 19] on span "Calendar" at bounding box center [156, 20] width 39 height 12
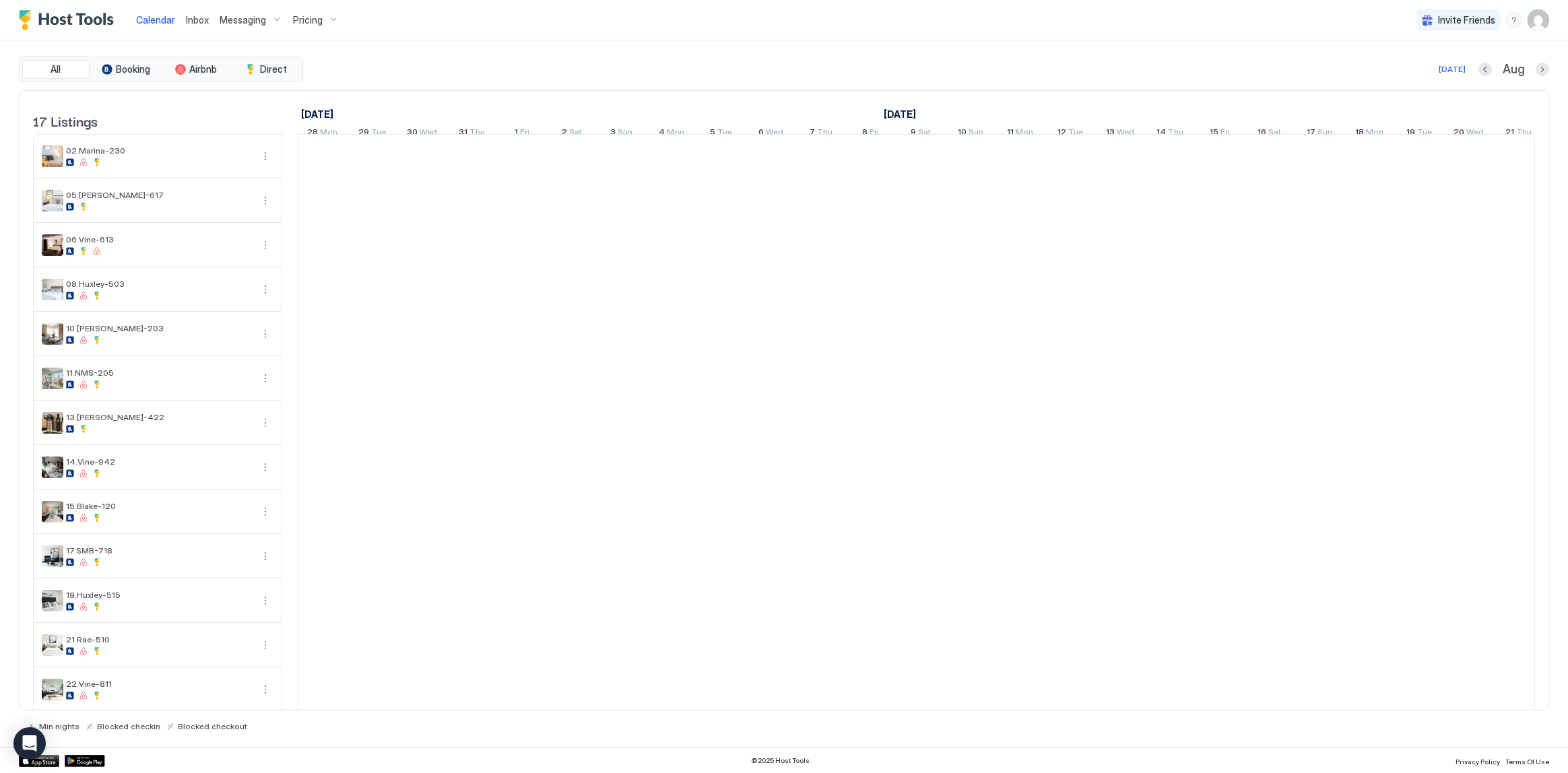
scroll to position [0, 748]
click at [686, 53] on div "All Booking Airbnb Direct [DATE] [DATE] Listings [DATE] [DATE] [DATE] 28 Mon 29…" at bounding box center [784, 394] width 1531 height 707
